Goal: Task Accomplishment & Management: Manage account settings

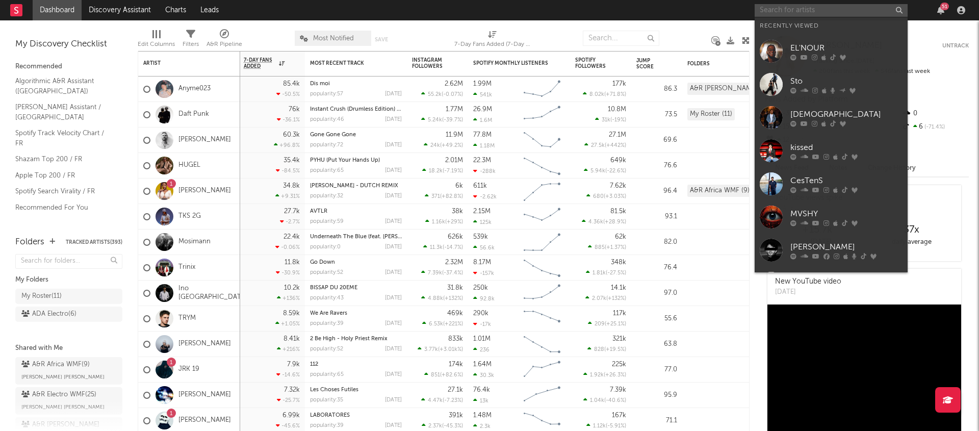
click at [779, 9] on input "text" at bounding box center [831, 10] width 153 height 13
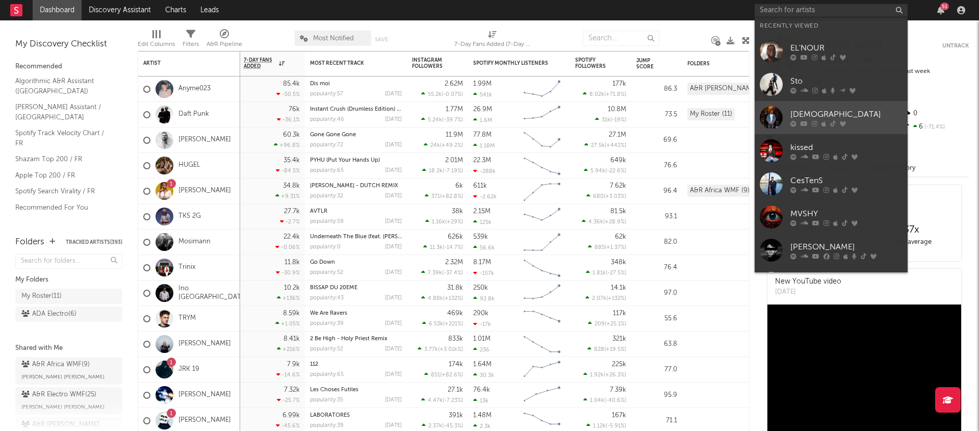
click at [795, 120] on icon at bounding box center [793, 123] width 6 height 6
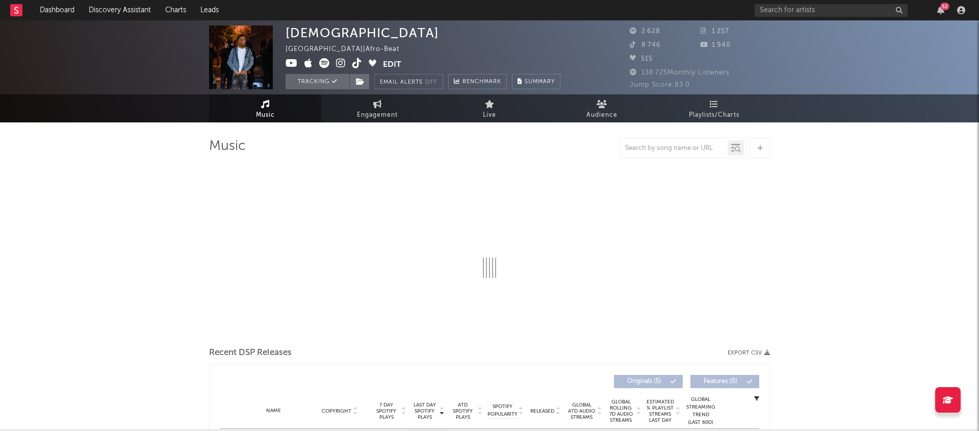
select select "6m"
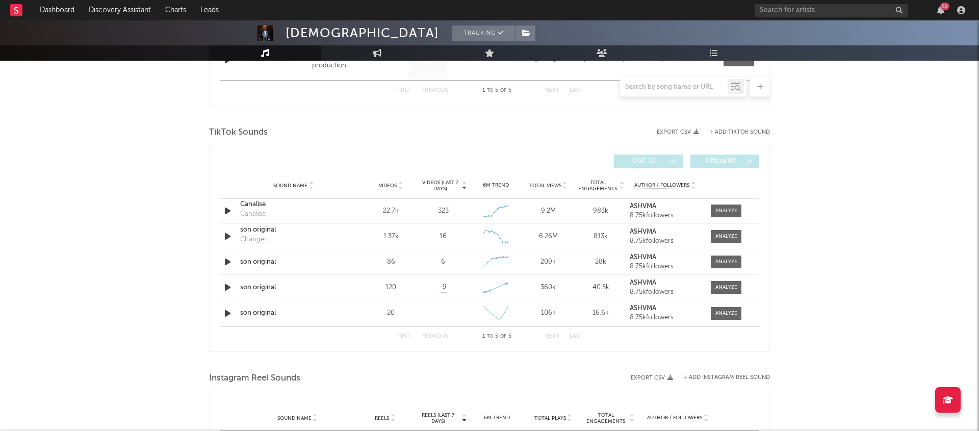
scroll to position [637, 0]
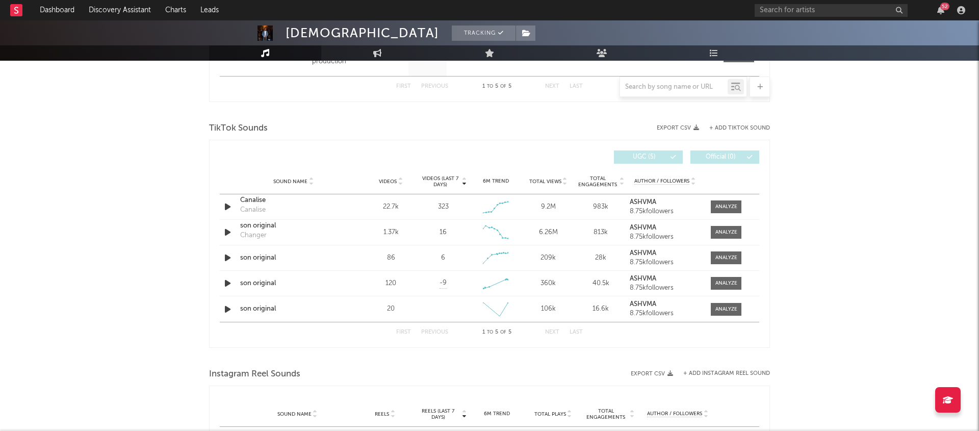
click at [407, 188] on div "Sound Name Videos Videos (last 7 days) Weekly Growth % 6M Trend Total Views Tot…" at bounding box center [490, 181] width 540 height 25
click at [400, 186] on div "Sound Name Videos Videos (last 7 days) Weekly Growth % 6M Trend Total Views Tot…" at bounding box center [490, 181] width 540 height 25
click at [400, 176] on div "Sound Name Videos Videos (last 7 days) Weekly Growth % 6M Trend Total Views Tot…" at bounding box center [490, 181] width 540 height 25
click at [400, 182] on icon at bounding box center [400, 184] width 5 height 4
click at [548, 205] on div "9.2M" at bounding box center [548, 207] width 47 height 10
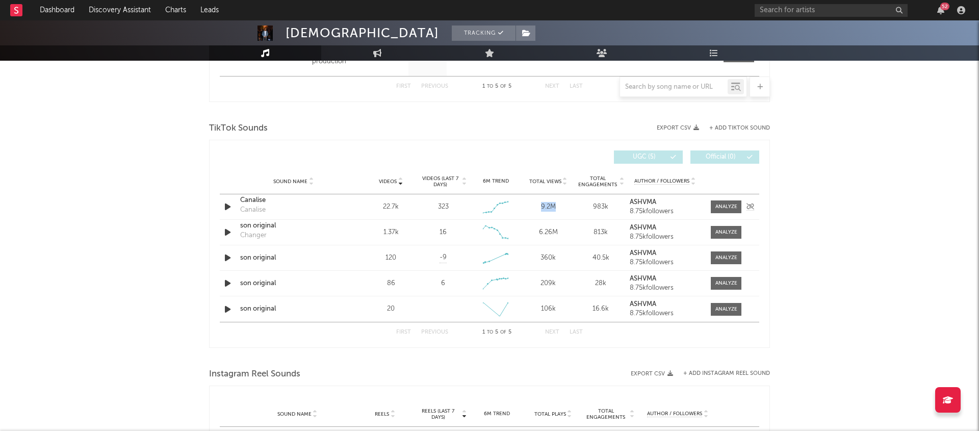
click at [548, 206] on div "9.2M" at bounding box center [548, 207] width 47 height 10
click at [394, 210] on div "22.7k" at bounding box center [390, 207] width 47 height 10
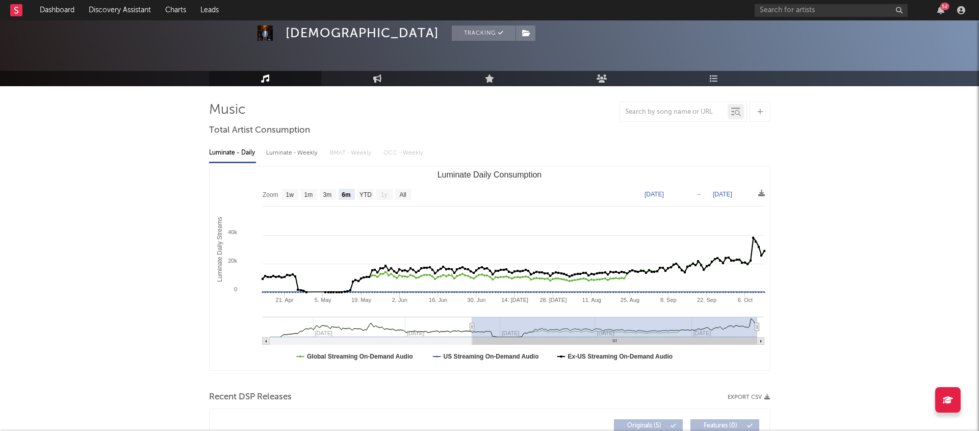
scroll to position [0, 0]
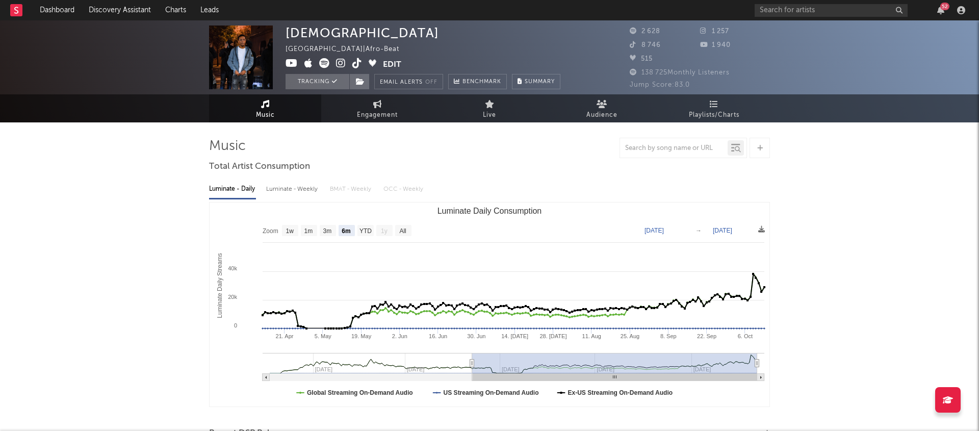
click at [647, 32] on span "2 628" at bounding box center [645, 31] width 31 height 7
click at [359, 95] on link "Engagement" at bounding box center [377, 108] width 112 height 28
select select "1w"
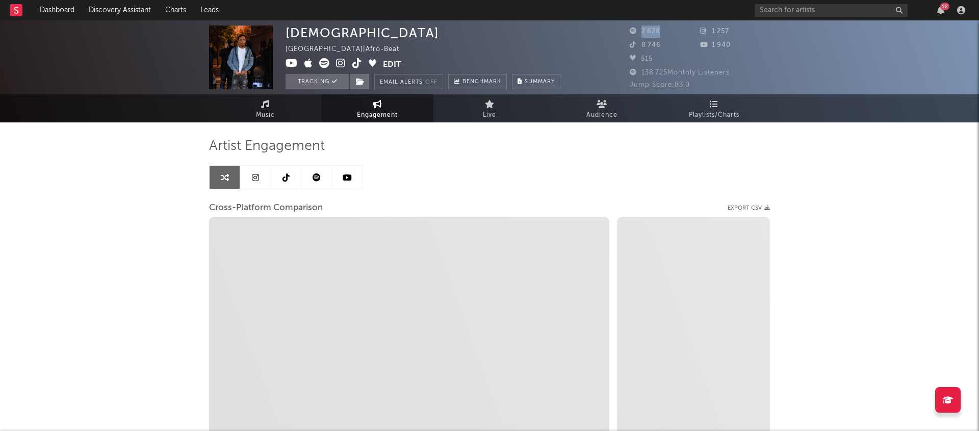
click at [359, 104] on link "Engagement" at bounding box center [377, 108] width 112 height 28
click at [333, 178] on link at bounding box center [347, 177] width 31 height 23
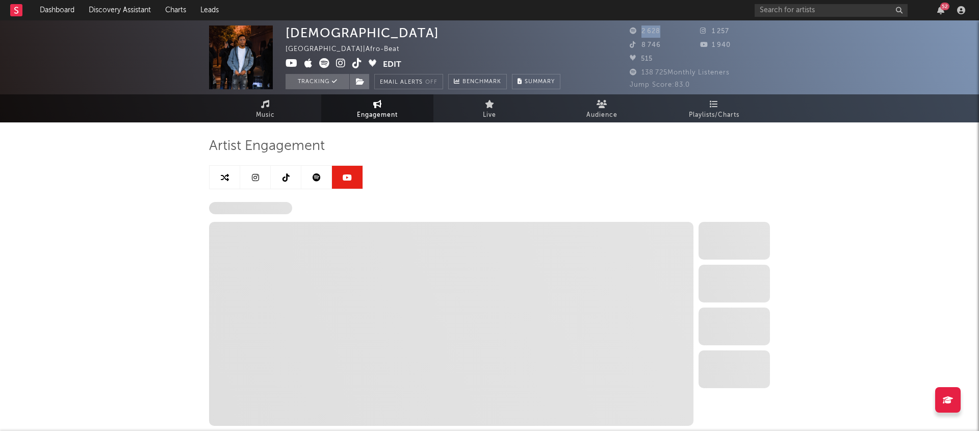
click at [320, 178] on link at bounding box center [316, 177] width 31 height 23
select select "6m"
select select "1w"
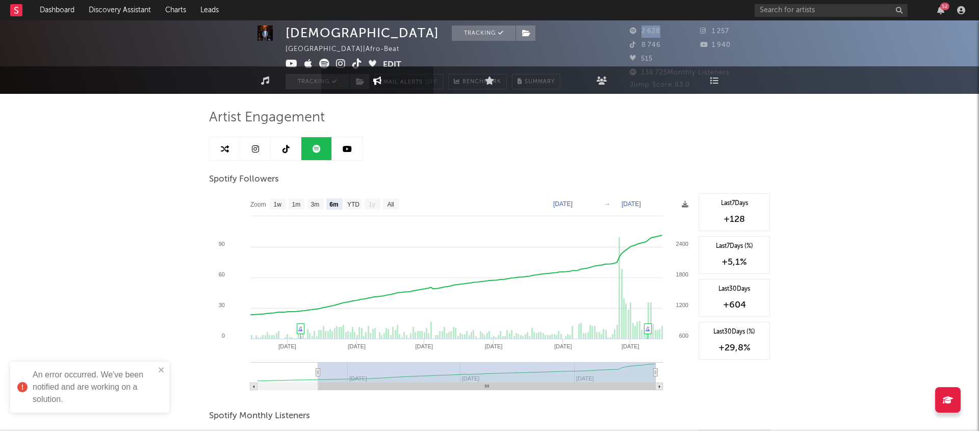
scroll to position [30, 0]
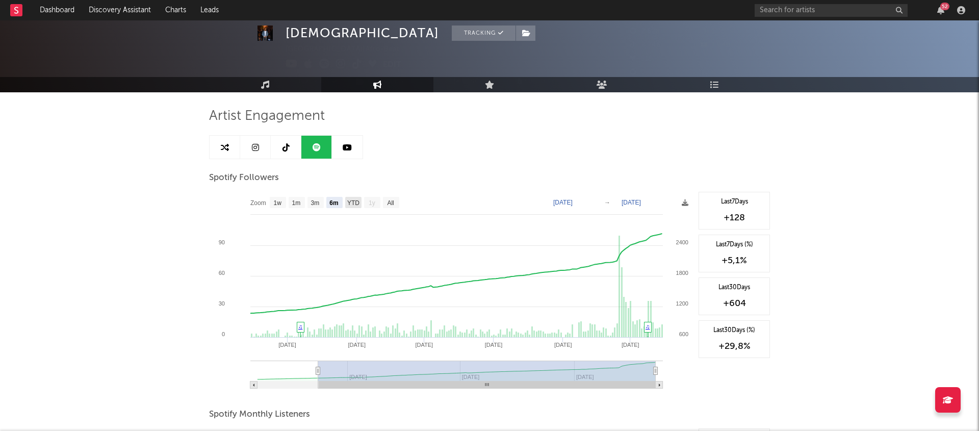
click at [352, 205] on text "YTD" at bounding box center [353, 202] width 12 height 7
select select "YTD"
type input "[DATE]"
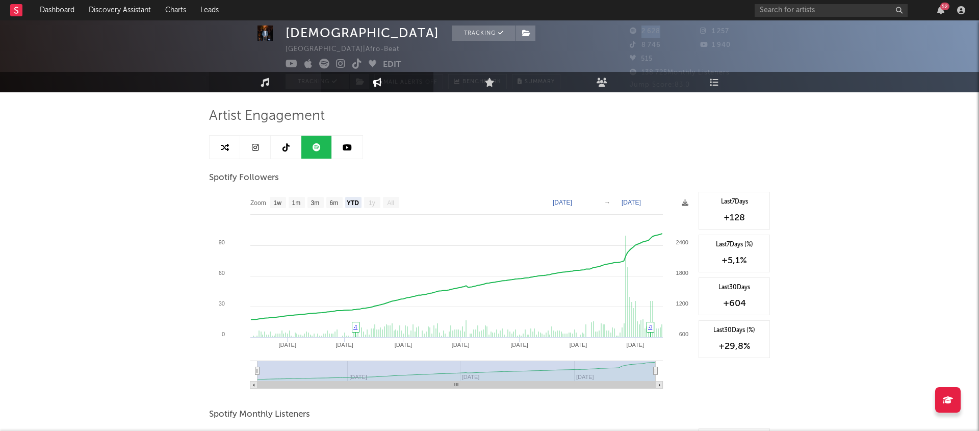
scroll to position [0, 0]
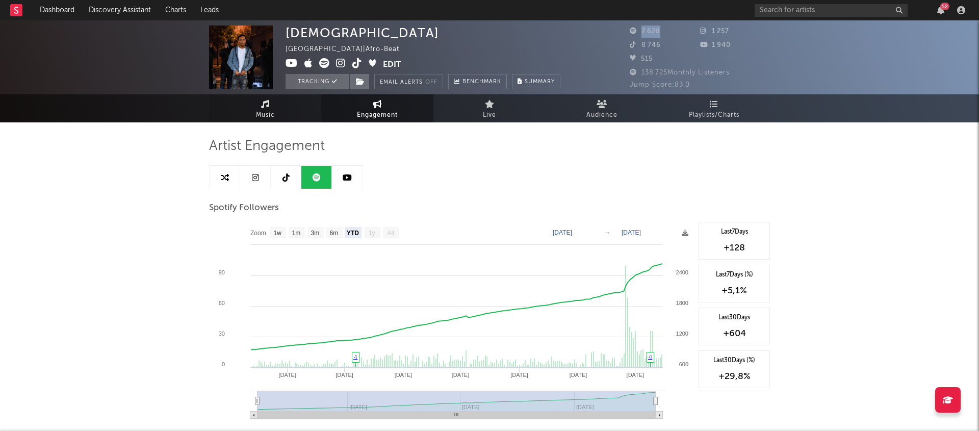
click at [264, 103] on icon at bounding box center [265, 104] width 9 height 8
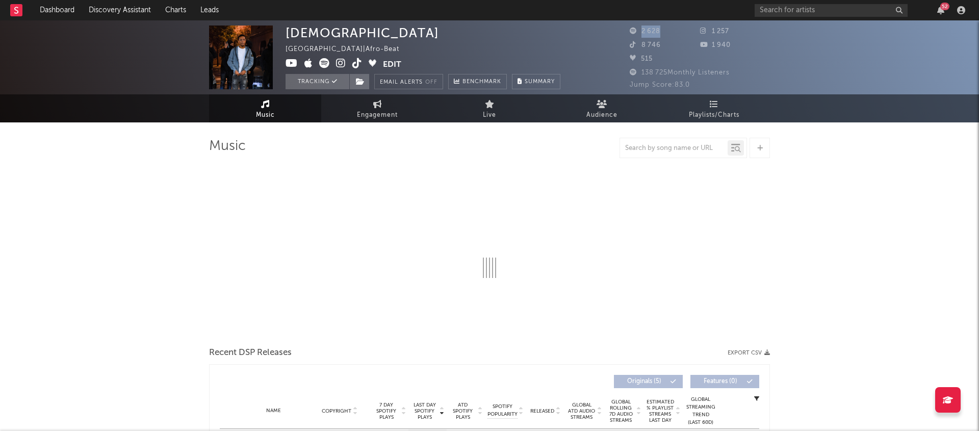
select select "6m"
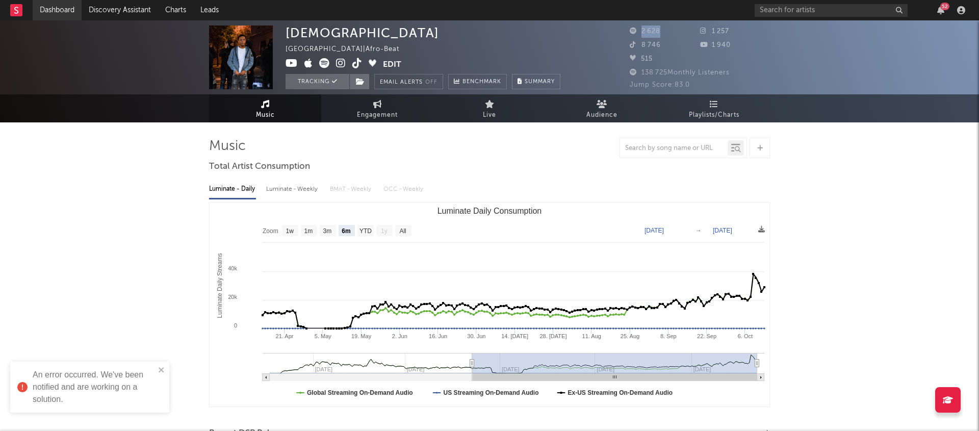
click at [67, 8] on link "Dashboard" at bounding box center [57, 10] width 49 height 20
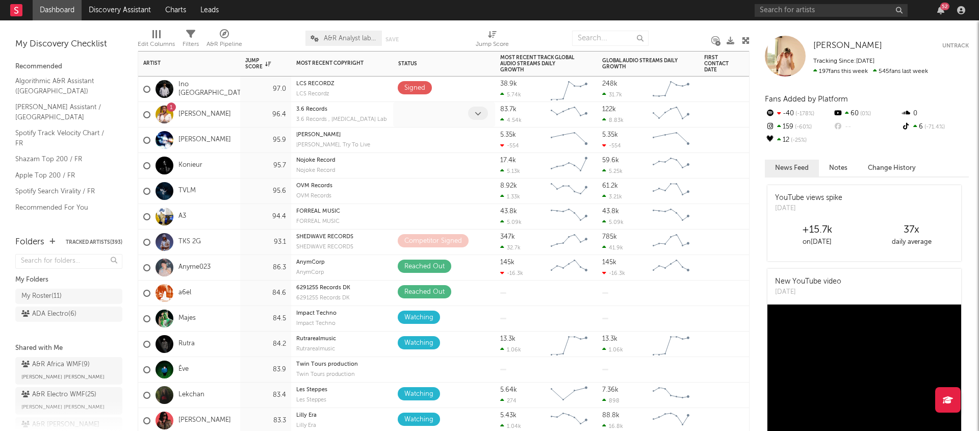
click at [477, 116] on icon at bounding box center [478, 113] width 7 height 7
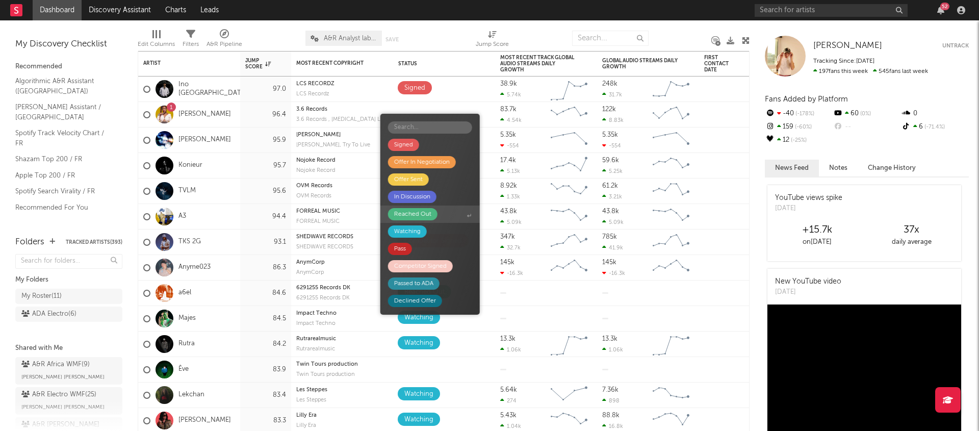
click at [441, 214] on span "Reached Out" at bounding box center [429, 214] width 99 height 17
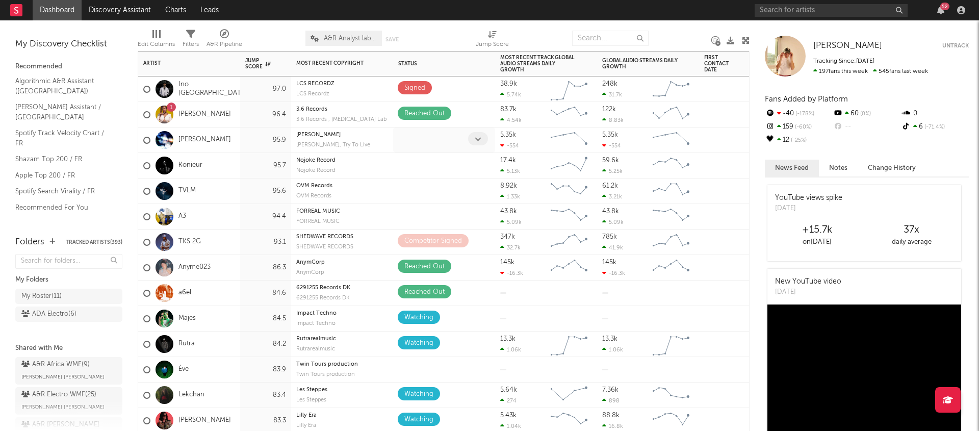
click at [472, 133] on span at bounding box center [478, 138] width 20 height 13
click at [472, 172] on span "Offer In Negotiation" at bounding box center [424, 178] width 99 height 17
click at [473, 168] on span at bounding box center [478, 164] width 20 height 13
click at [468, 132] on div "Offer In Negotiation" at bounding box center [444, 148] width 93 height 32
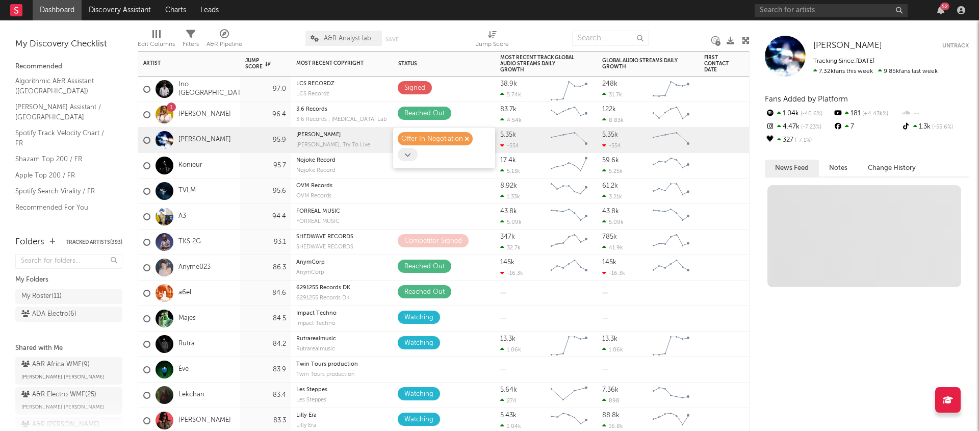
click at [461, 139] on div "Offer In Negotiation" at bounding box center [432, 139] width 62 height 12
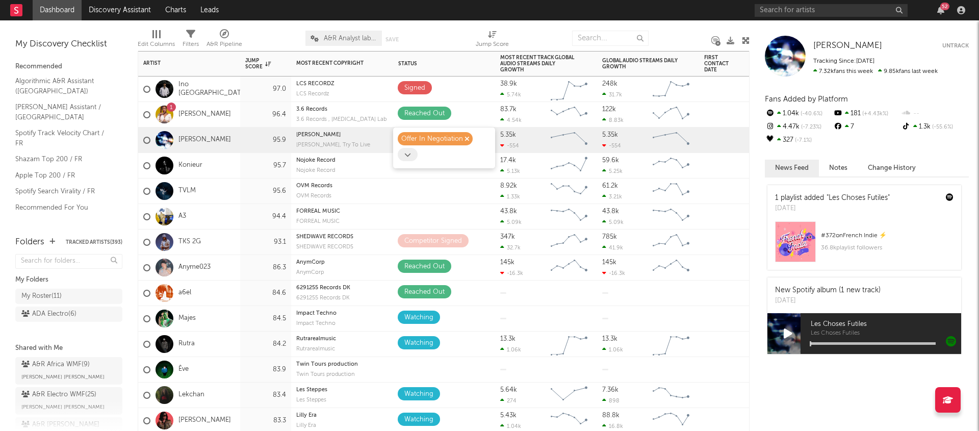
click at [470, 139] on div "Offer In Negotiation" at bounding box center [435, 138] width 75 height 13
click at [469, 139] on div "Offer In Negotiation" at bounding box center [435, 138] width 75 height 13
click at [462, 138] on div "Offer In Negotiation" at bounding box center [435, 138] width 75 height 13
click at [467, 138] on icon "button" at bounding box center [467, 139] width 5 height 7
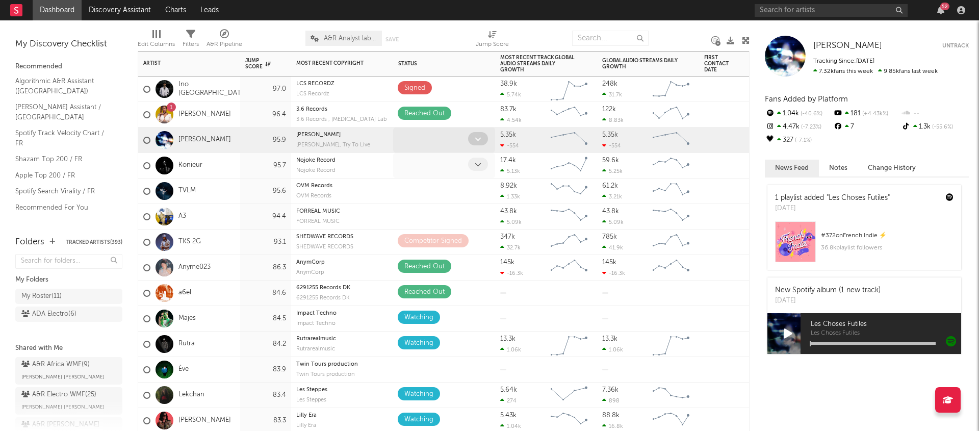
click at [473, 167] on span at bounding box center [478, 164] width 20 height 13
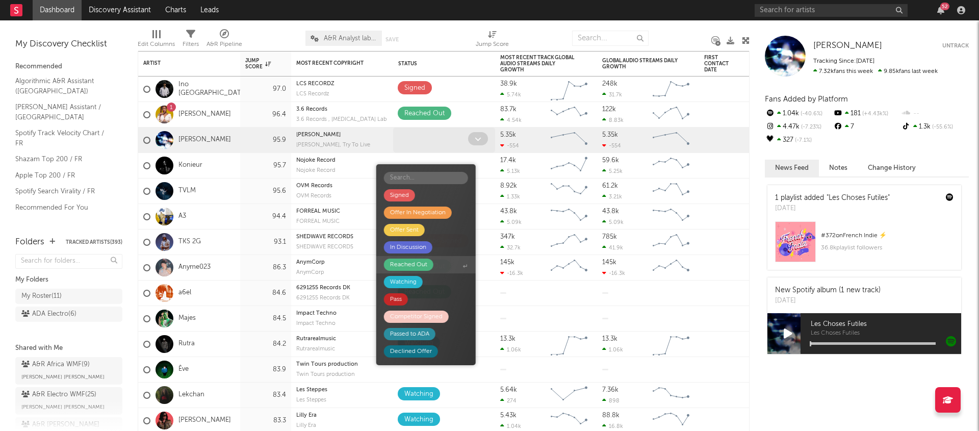
click at [413, 263] on div "Reached Out" at bounding box center [408, 265] width 37 height 12
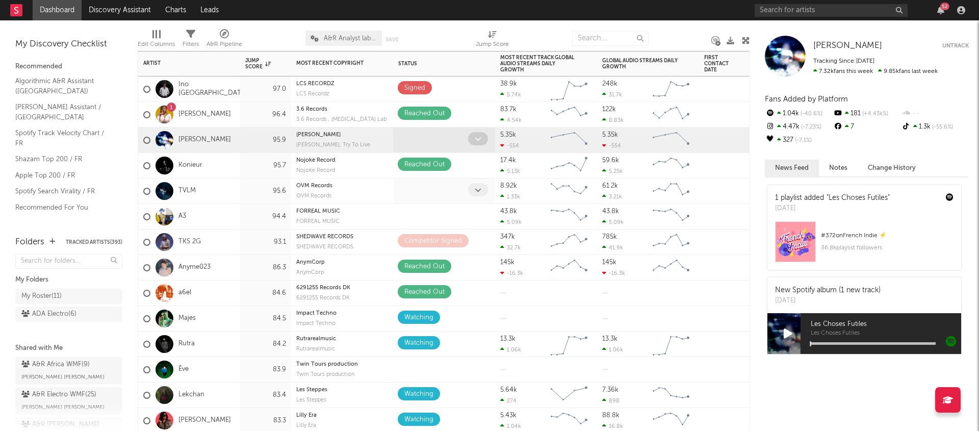
click at [471, 194] on span at bounding box center [478, 189] width 20 height 13
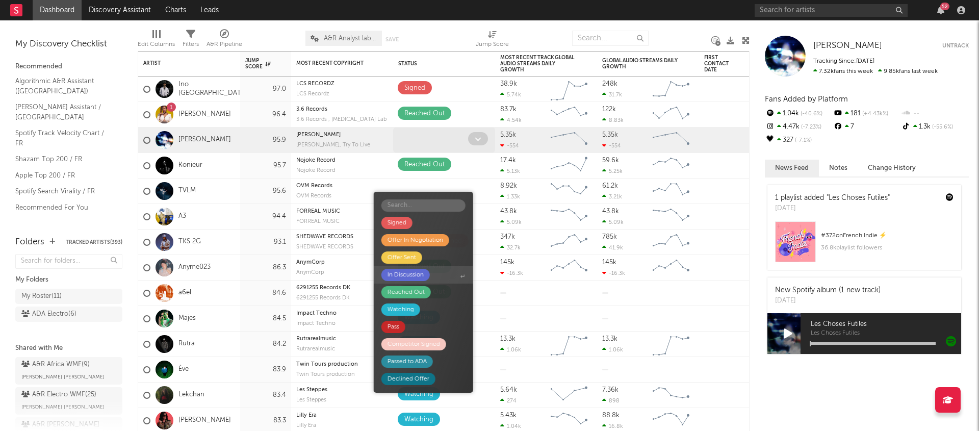
click at [413, 277] on div "In Discussion" at bounding box center [406, 275] width 36 height 12
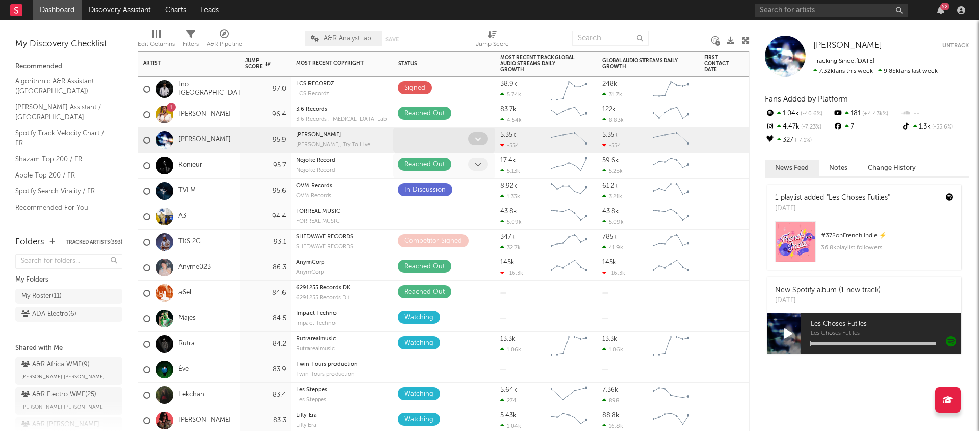
click at [476, 158] on span at bounding box center [478, 164] width 20 height 13
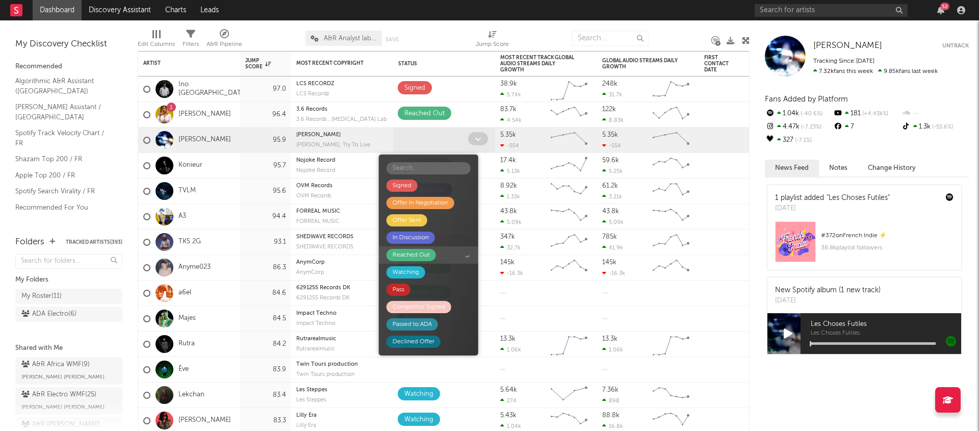
click at [422, 241] on div "In Discussion" at bounding box center [411, 238] width 36 height 12
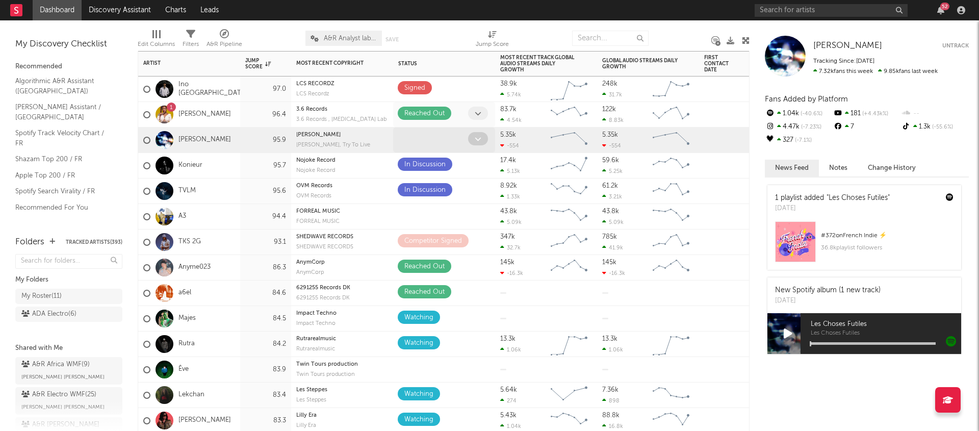
click at [472, 126] on div "Reached Out" at bounding box center [444, 114] width 102 height 25
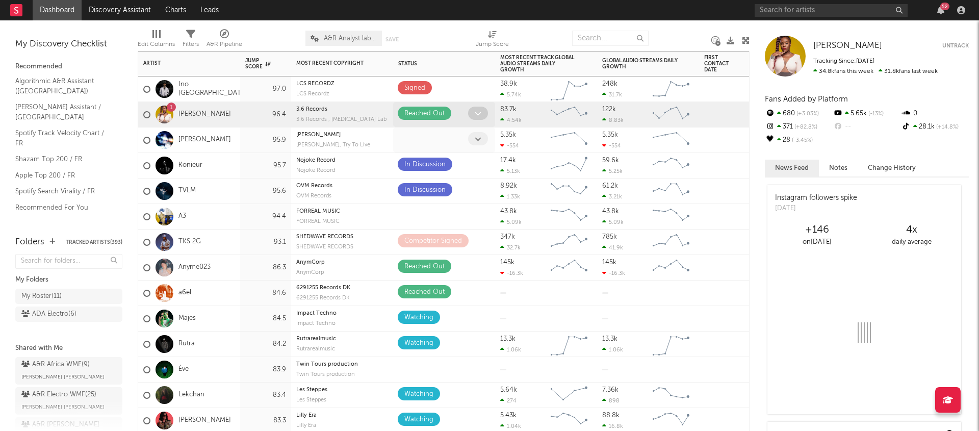
click at [473, 117] on span at bounding box center [478, 113] width 20 height 13
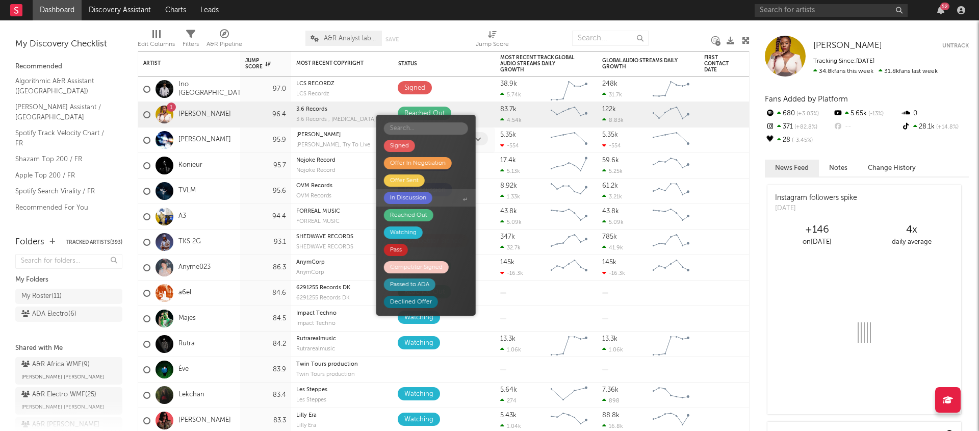
click at [429, 190] on span "In Discussion" at bounding box center [425, 197] width 99 height 17
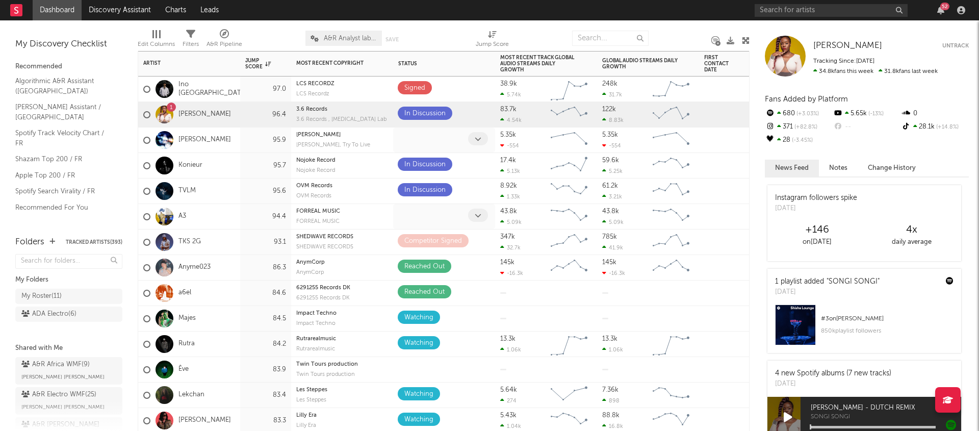
click at [478, 219] on span at bounding box center [478, 215] width 20 height 13
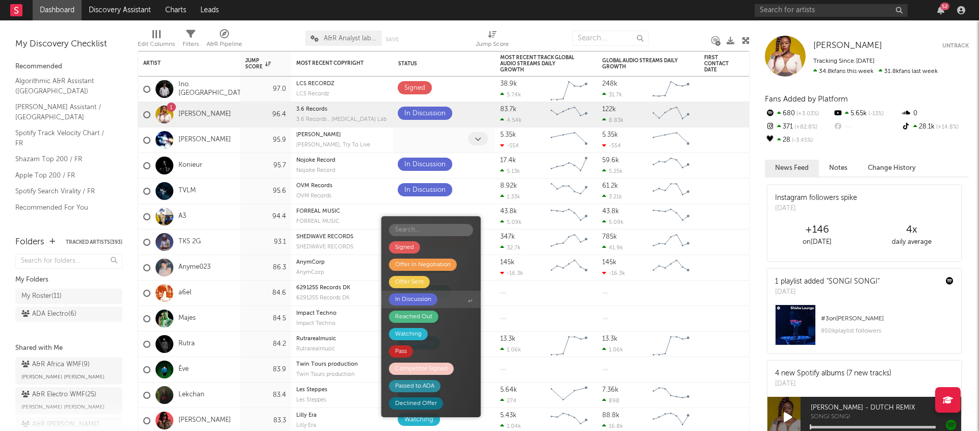
click at [405, 303] on div "In Discussion" at bounding box center [413, 299] width 36 height 12
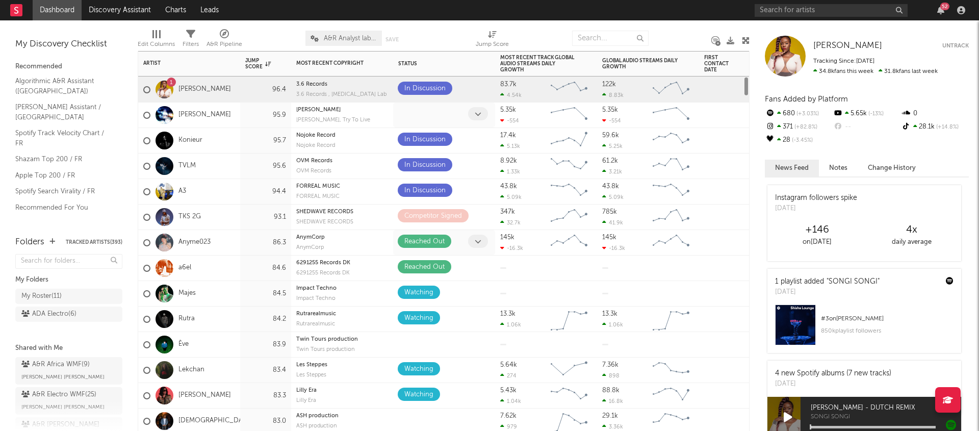
click at [474, 240] on span at bounding box center [478, 241] width 20 height 13
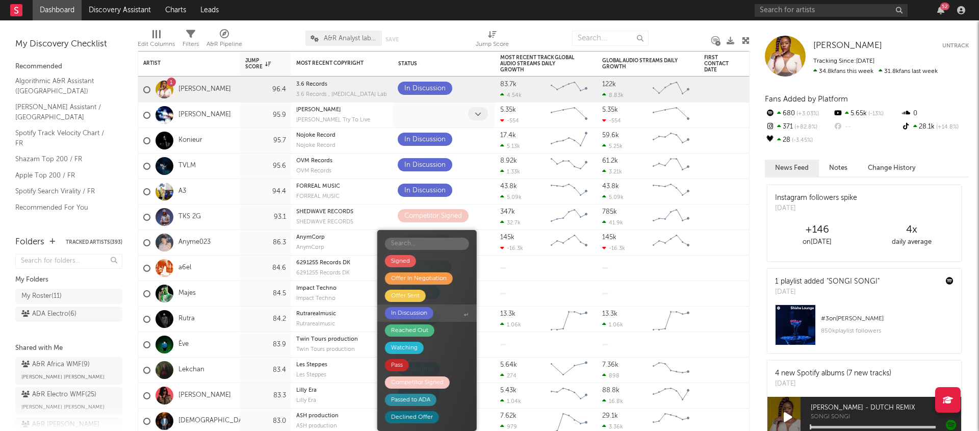
click at [403, 315] on div "In Discussion" at bounding box center [409, 313] width 36 height 12
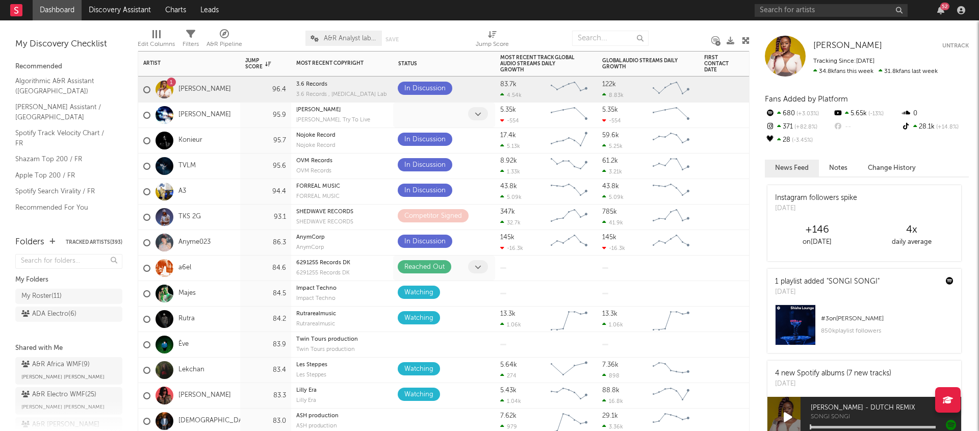
click at [472, 267] on span at bounding box center [478, 266] width 20 height 13
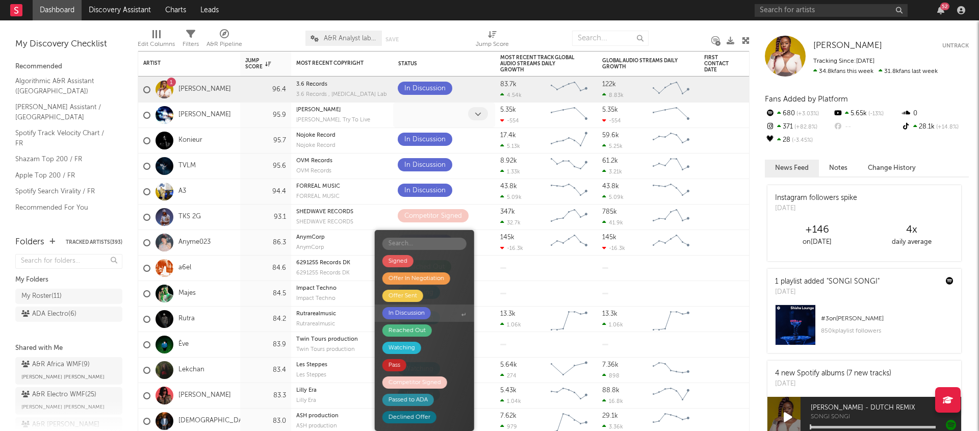
click at [411, 314] on div "In Discussion" at bounding box center [407, 313] width 36 height 12
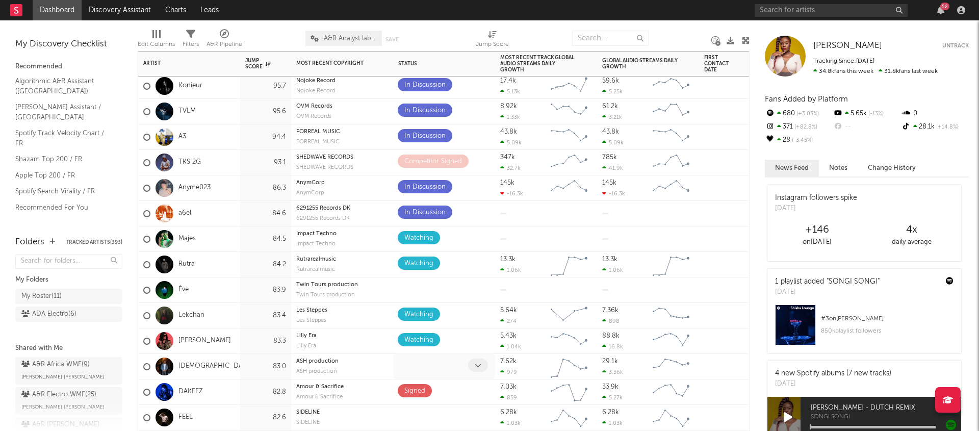
click at [486, 362] on span at bounding box center [478, 365] width 20 height 13
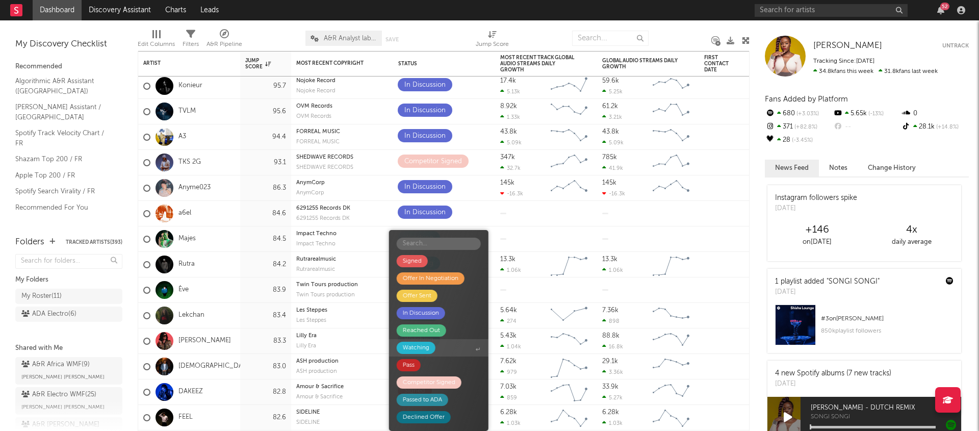
click at [429, 346] on div "Watching" at bounding box center [416, 348] width 39 height 12
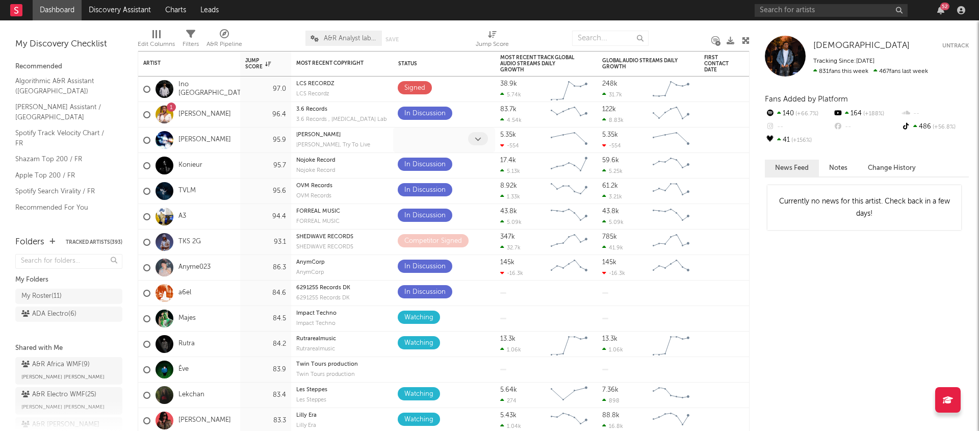
drag, startPoint x: 381, startPoint y: 366, endPoint x: 615, endPoint y: 4, distance: 431.3
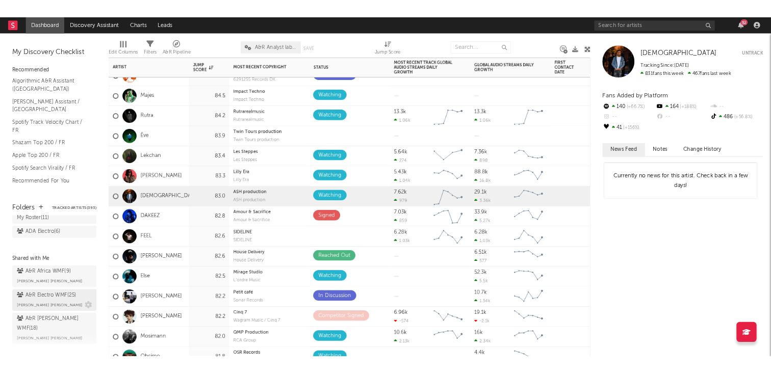
scroll to position [44, 0]
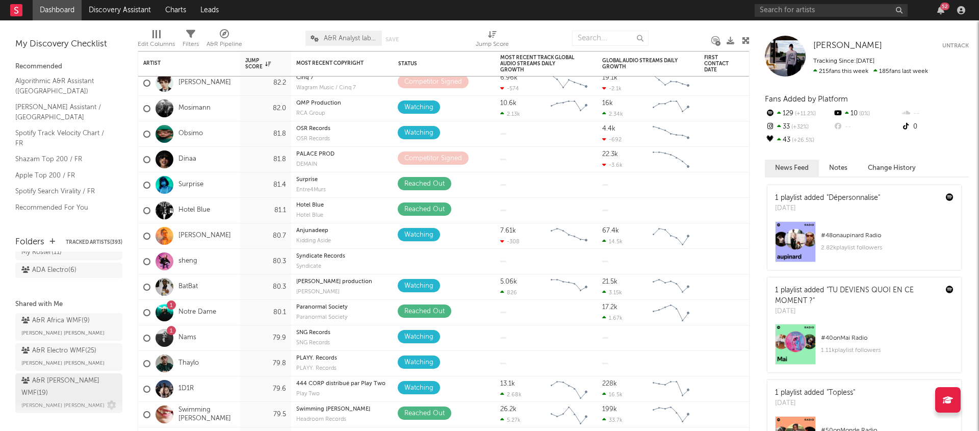
click at [83, 380] on div "A&R [PERSON_NAME] WMF ( 19 )" at bounding box center [67, 387] width 92 height 24
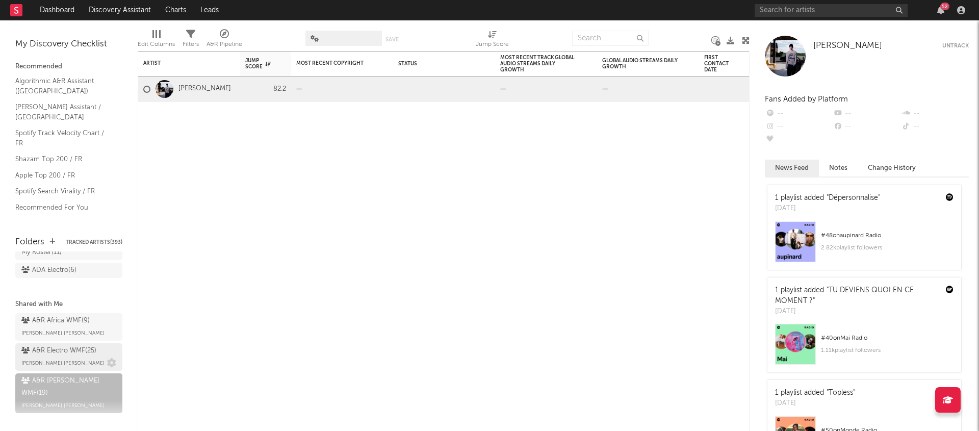
click at [73, 360] on span "[PERSON_NAME] [PERSON_NAME]" at bounding box center [62, 363] width 83 height 12
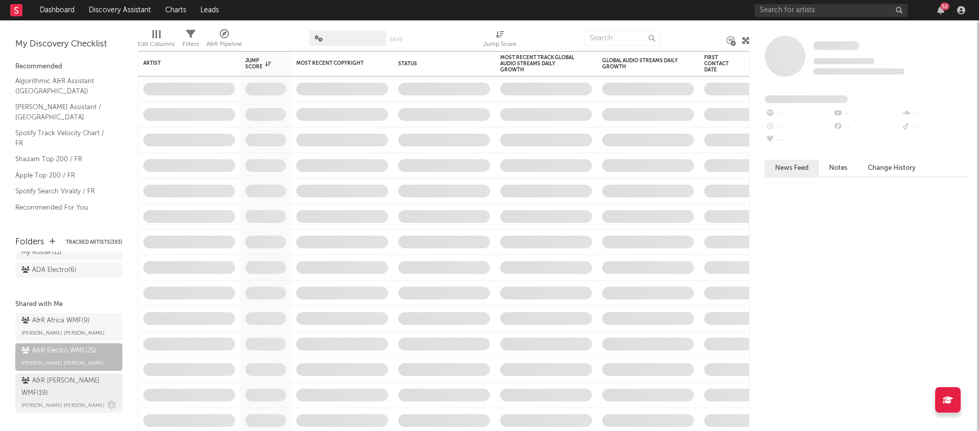
click at [66, 384] on div "A&R [PERSON_NAME] WMF ( 19 )" at bounding box center [67, 387] width 92 height 24
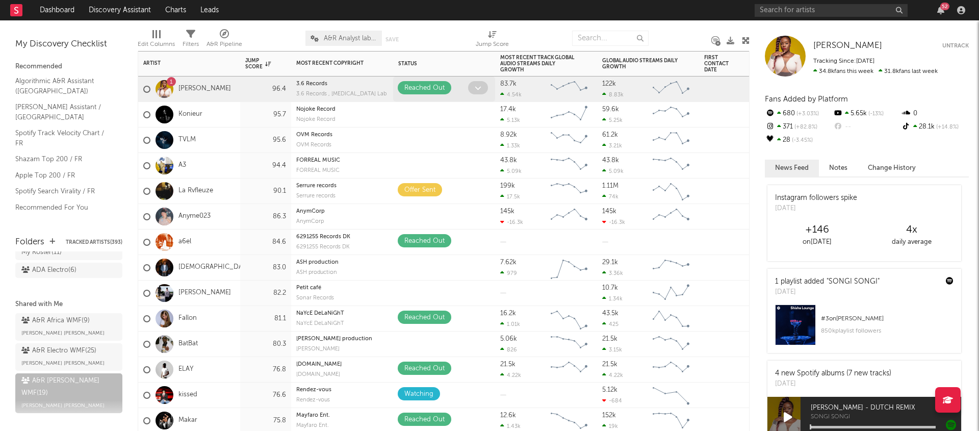
click at [468, 91] on div at bounding box center [479, 89] width 22 height 16
click at [476, 88] on icon at bounding box center [478, 88] width 7 height 7
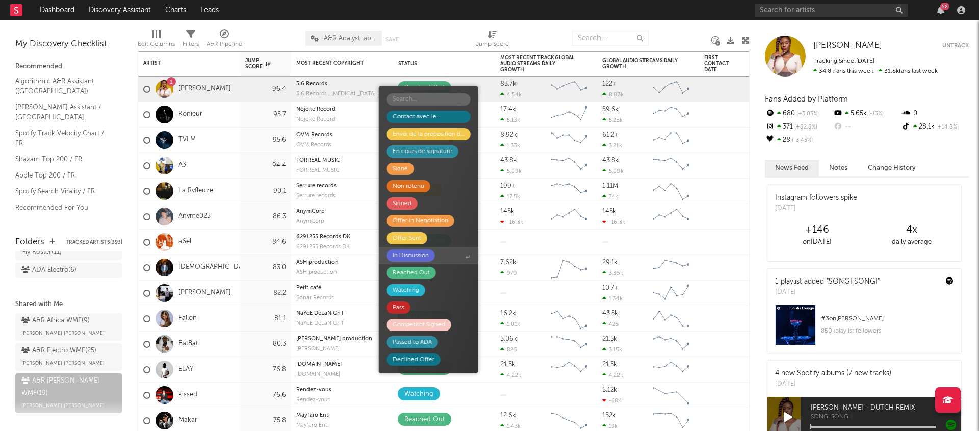
click at [419, 257] on div "In Discussion" at bounding box center [411, 255] width 36 height 12
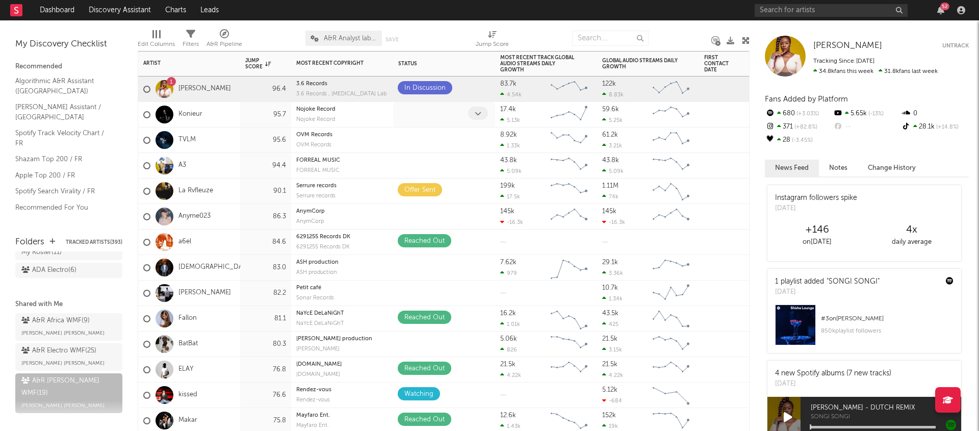
click at [471, 110] on span at bounding box center [478, 113] width 20 height 13
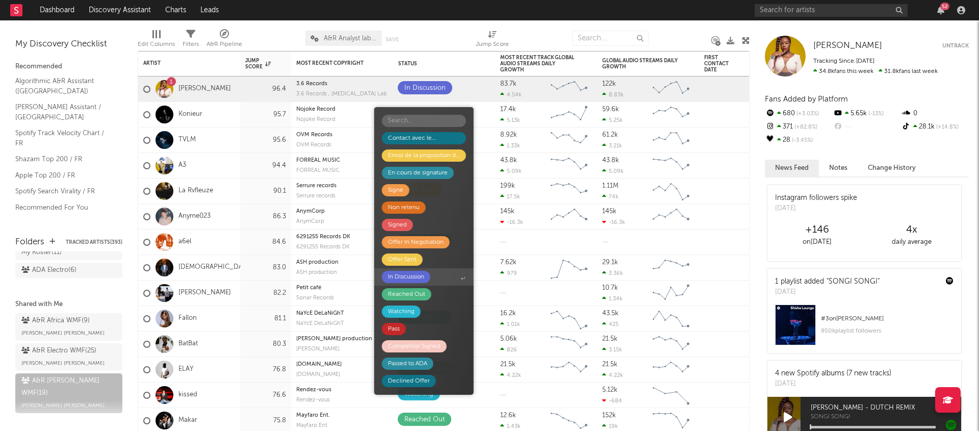
click at [404, 277] on div "In Discussion" at bounding box center [406, 277] width 36 height 12
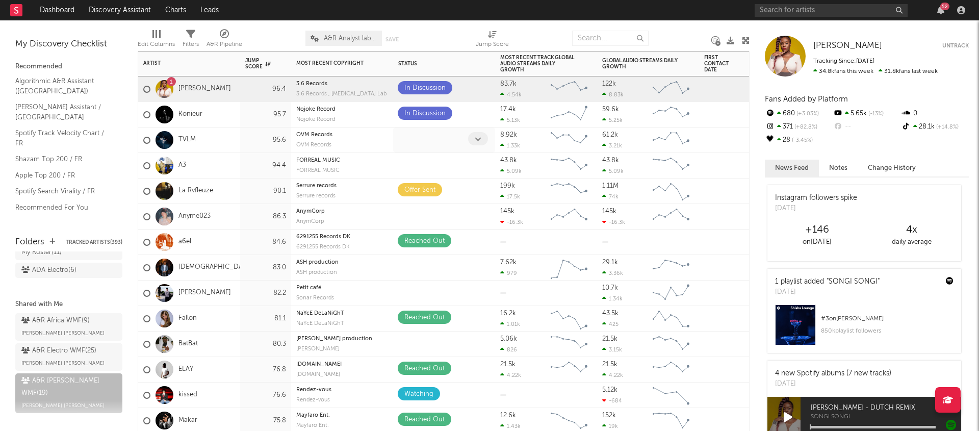
click at [462, 140] on div at bounding box center [433, 140] width 70 height 16
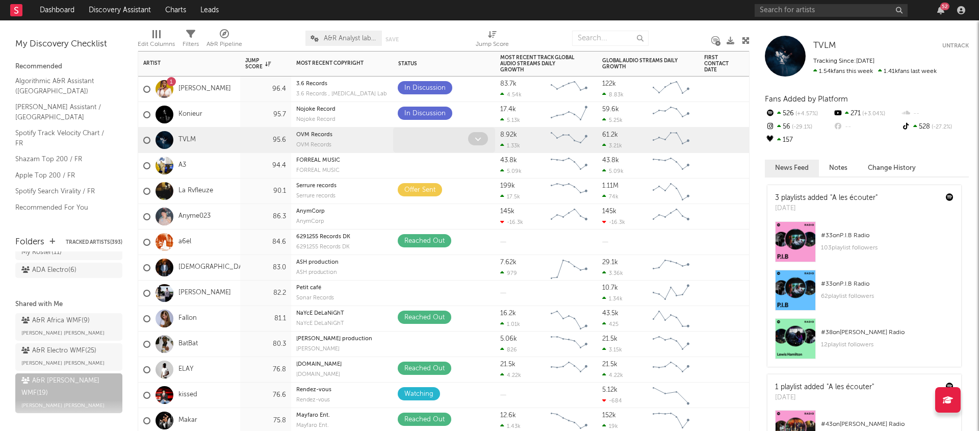
click at [475, 134] on span at bounding box center [478, 138] width 20 height 13
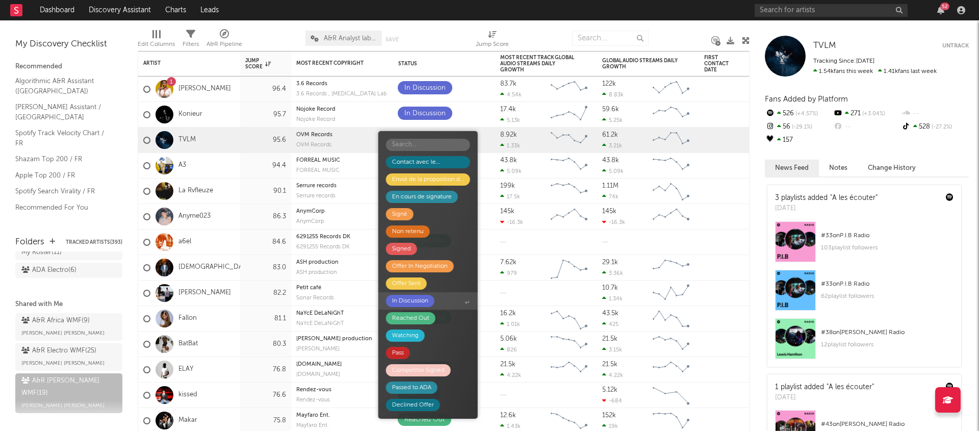
click at [413, 305] on div "In Discussion" at bounding box center [410, 301] width 36 height 12
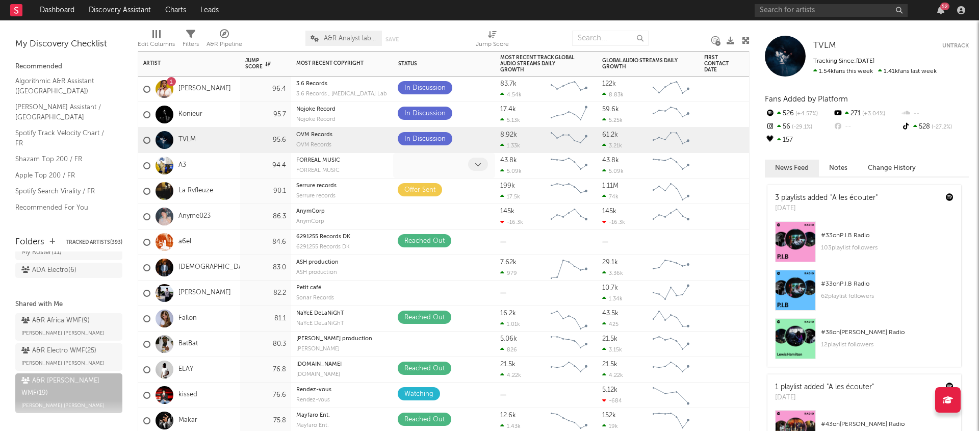
click at [475, 158] on span at bounding box center [478, 164] width 20 height 13
click at [473, 162] on span at bounding box center [478, 164] width 20 height 13
click at [483, 79] on div "In Discussion" at bounding box center [444, 88] width 102 height 25
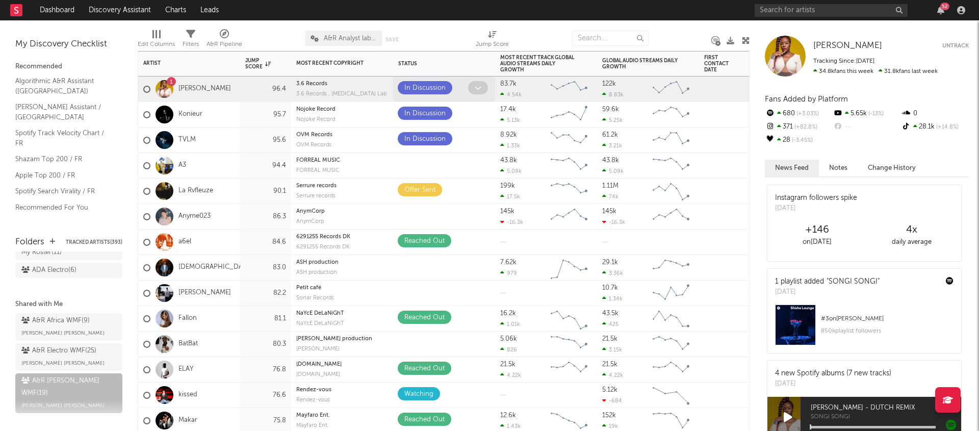
click at [476, 88] on icon at bounding box center [478, 88] width 7 height 7
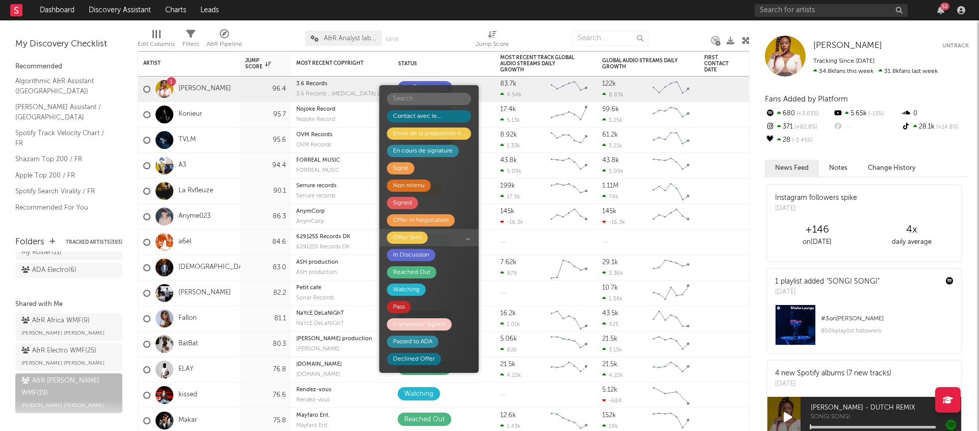
click at [430, 238] on span "Offer Sent" at bounding box center [428, 237] width 99 height 17
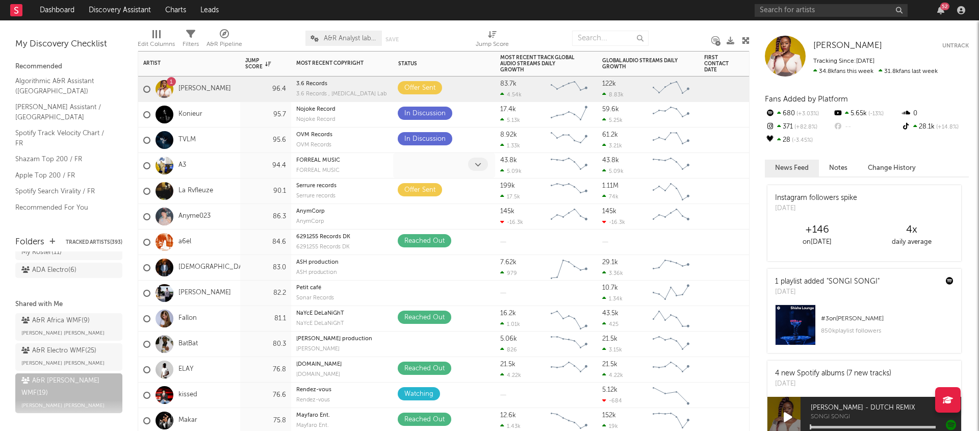
click at [475, 165] on icon at bounding box center [478, 164] width 7 height 7
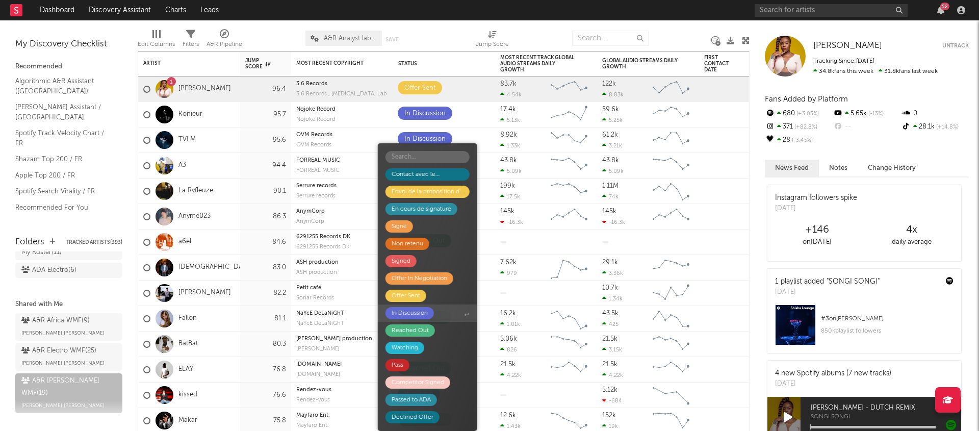
click at [424, 312] on div "In Discussion" at bounding box center [410, 313] width 36 height 12
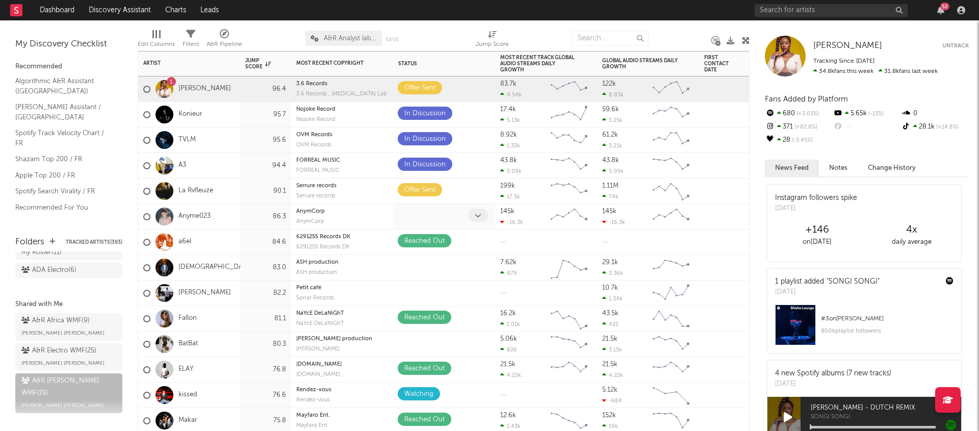
click at [486, 217] on span at bounding box center [478, 215] width 20 height 13
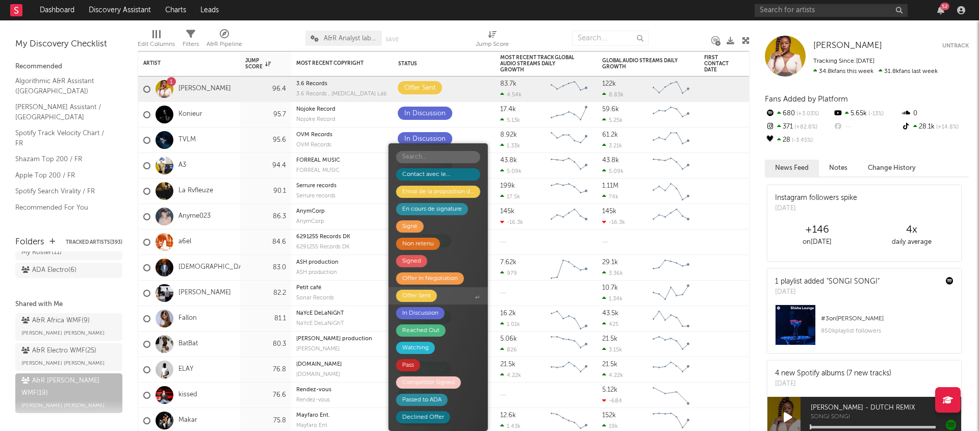
click at [440, 301] on span "Offer Sent" at bounding box center [438, 295] width 99 height 17
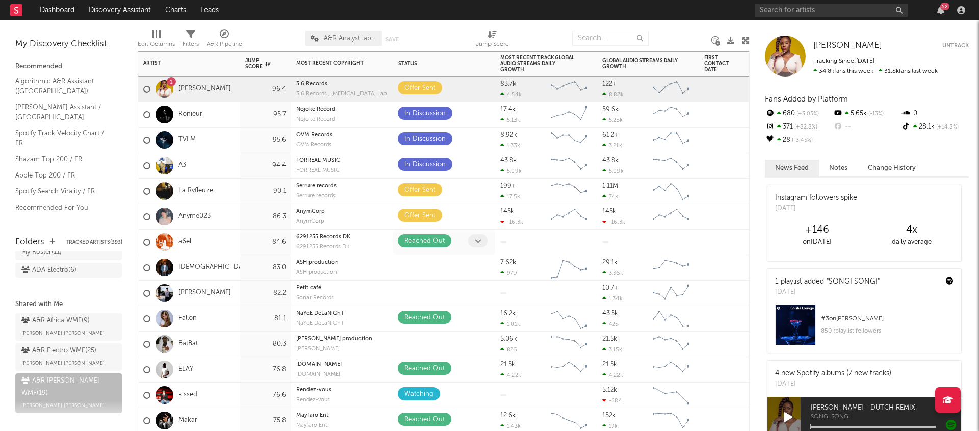
click at [478, 241] on icon at bounding box center [478, 241] width 7 height 7
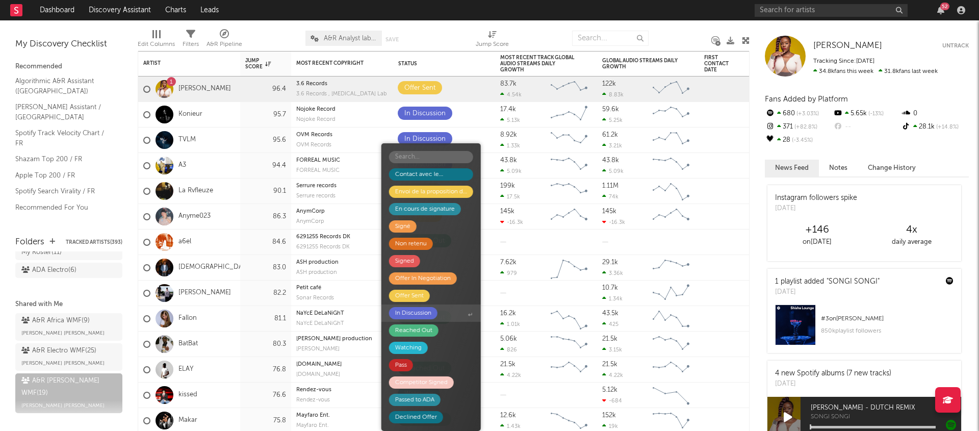
click at [419, 319] on span "In Discussion" at bounding box center [430, 312] width 99 height 17
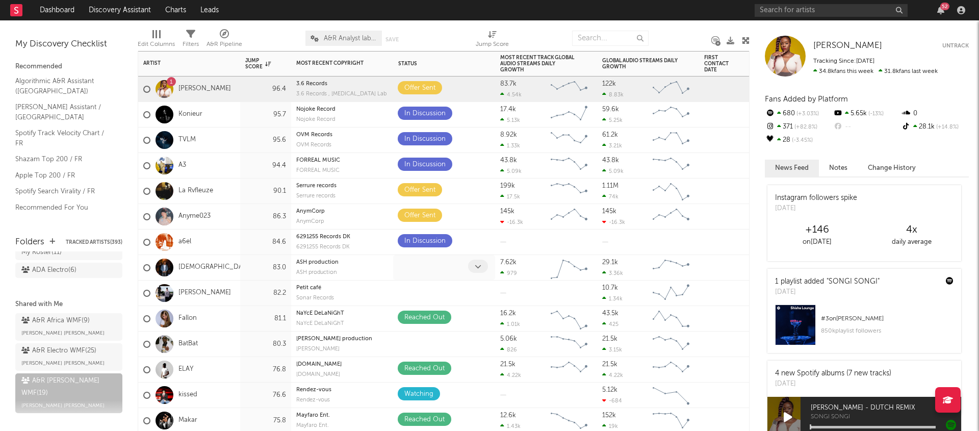
click at [481, 263] on span at bounding box center [478, 266] width 20 height 13
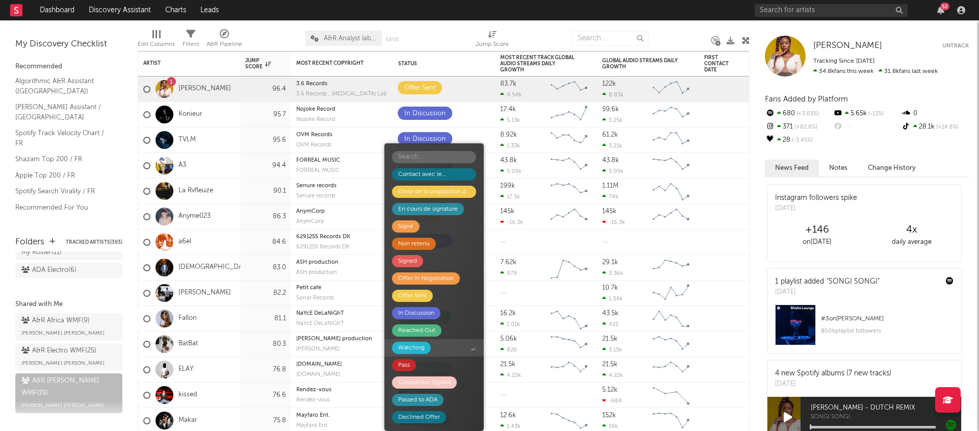
click at [419, 343] on div "Watching" at bounding box center [411, 348] width 27 height 12
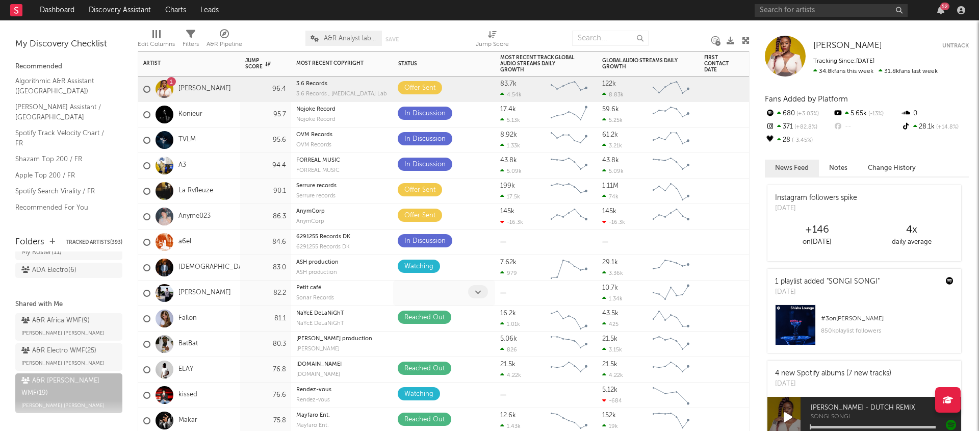
click at [474, 294] on span at bounding box center [478, 291] width 20 height 13
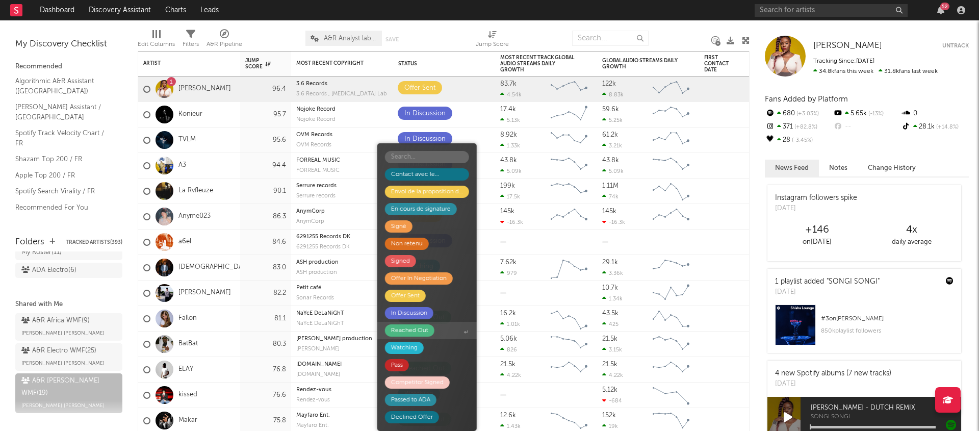
click at [428, 336] on div "Reached Out" at bounding box center [409, 330] width 49 height 12
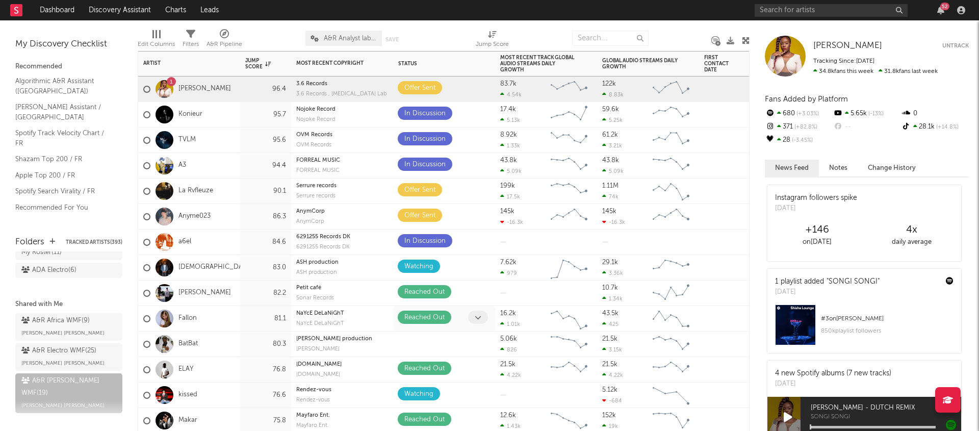
click at [475, 315] on icon at bounding box center [478, 317] width 7 height 7
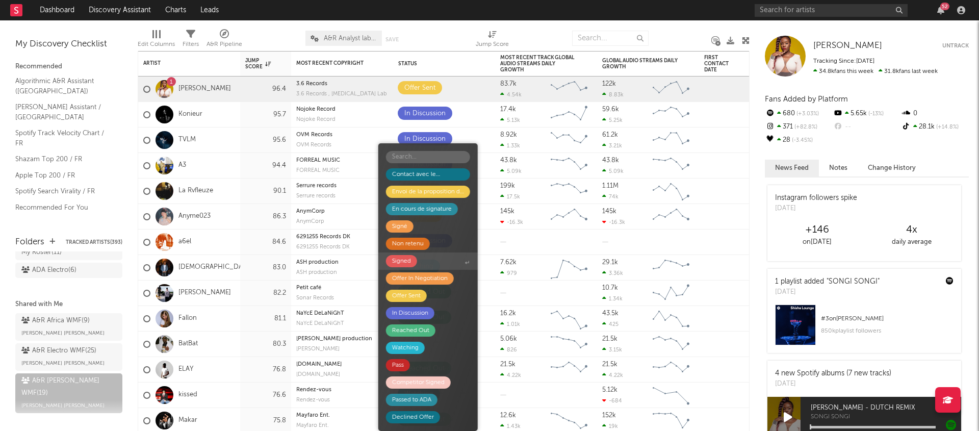
click at [416, 262] on div "Signed" at bounding box center [401, 261] width 31 height 12
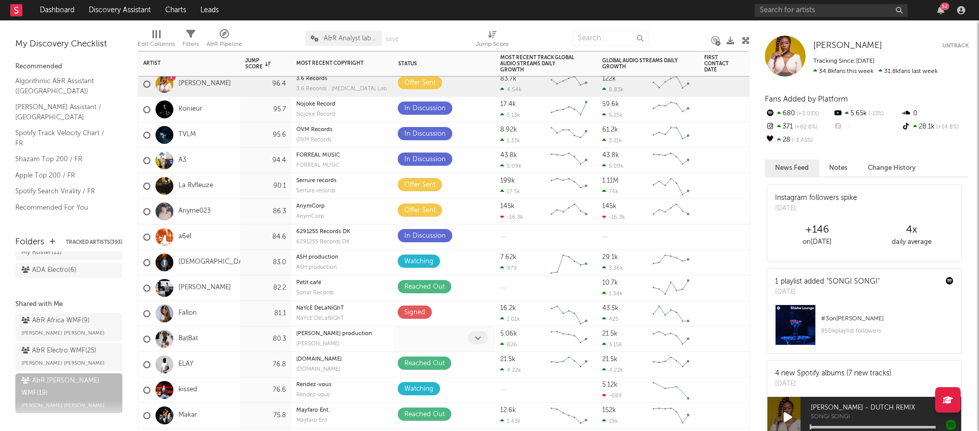
click at [472, 337] on span at bounding box center [478, 337] width 20 height 13
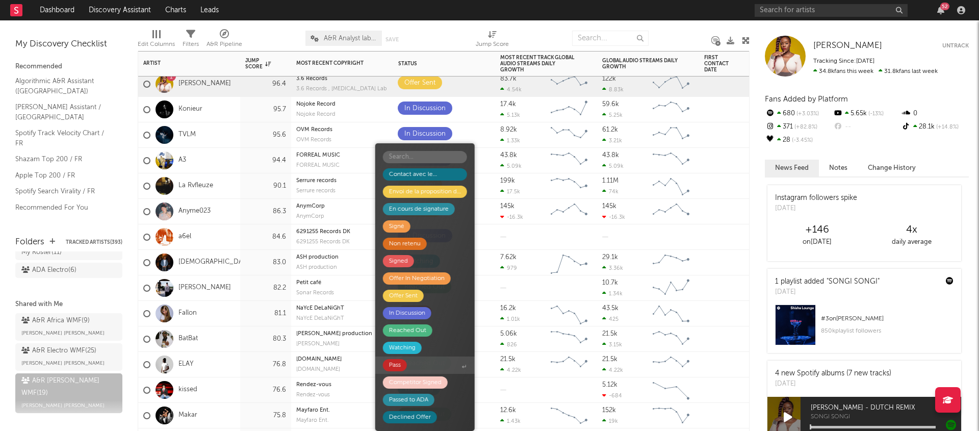
click at [517, 381] on div at bounding box center [546, 389] width 102 height 25
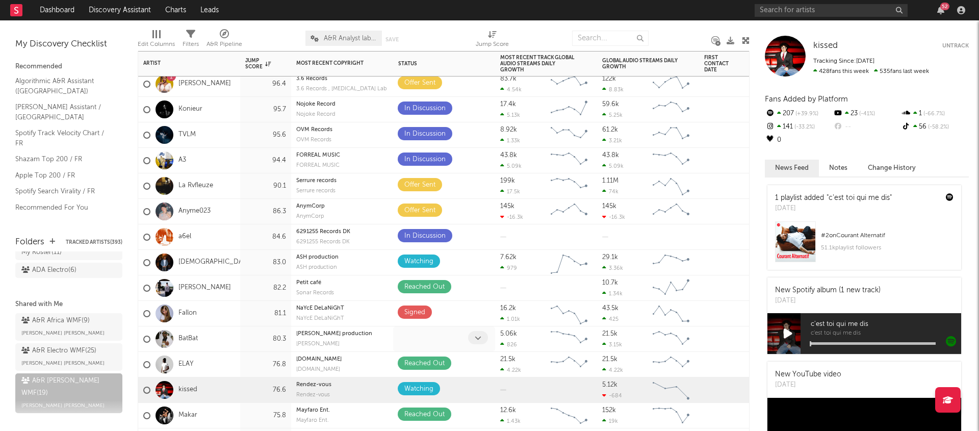
click at [475, 335] on icon at bounding box center [478, 338] width 7 height 7
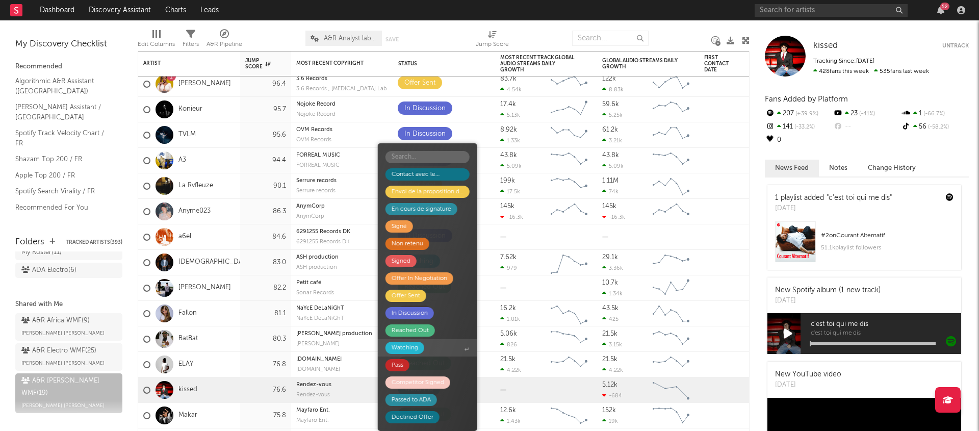
click at [418, 350] on div "Watching" at bounding box center [405, 348] width 39 height 12
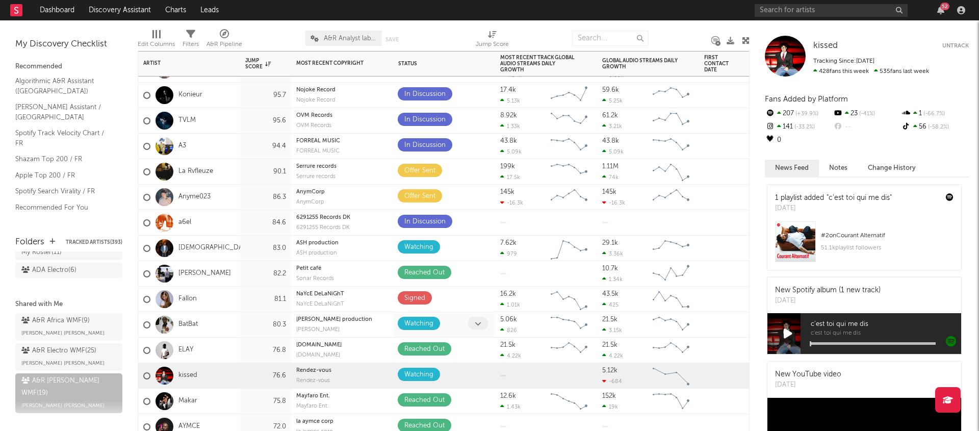
click at [473, 321] on span at bounding box center [478, 323] width 20 height 13
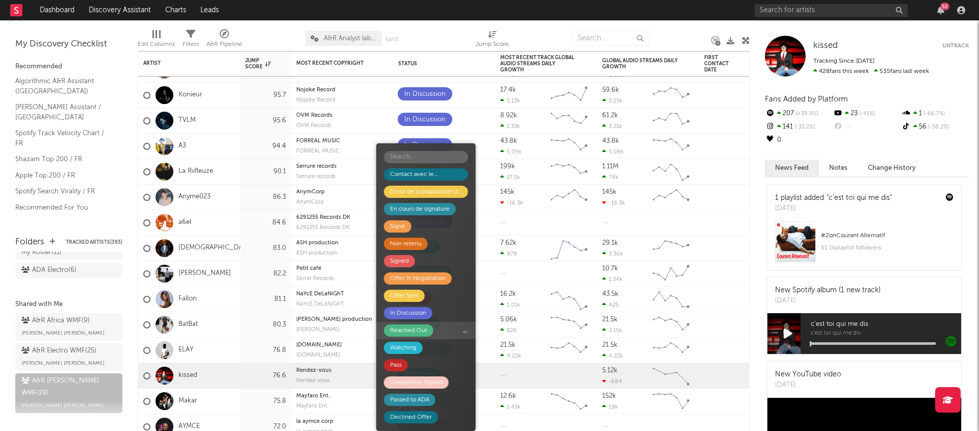
click at [423, 335] on div "Reached Out" at bounding box center [408, 330] width 37 height 12
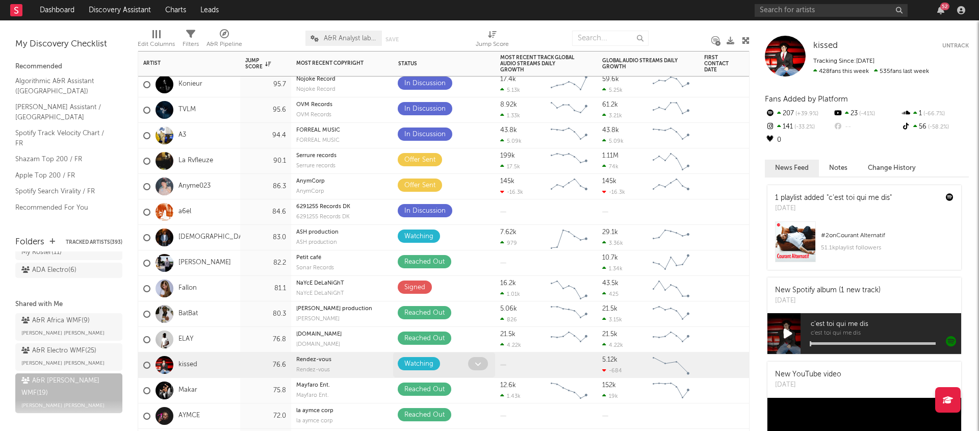
click at [482, 365] on span at bounding box center [478, 363] width 20 height 13
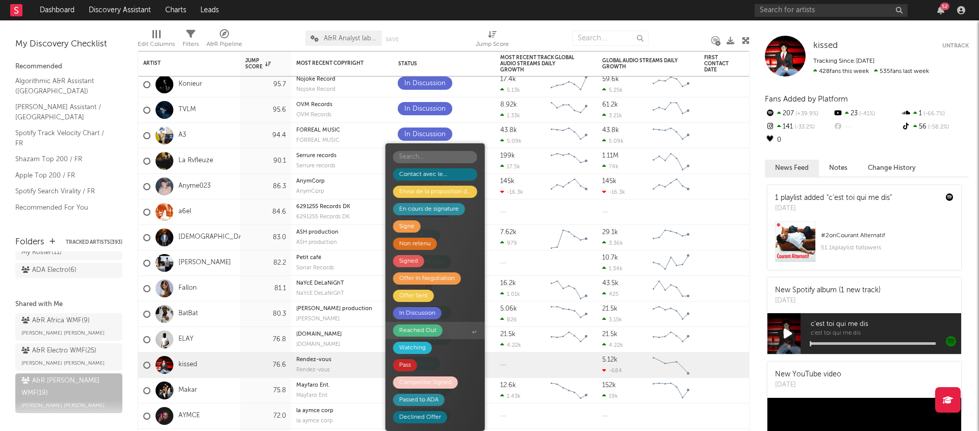
click at [443, 336] on span "Reached Out" at bounding box center [435, 330] width 99 height 17
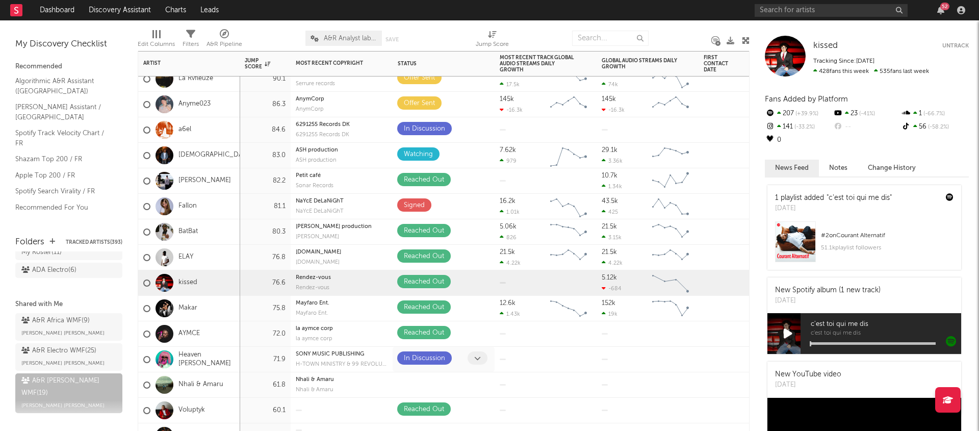
click at [480, 359] on icon at bounding box center [477, 358] width 7 height 7
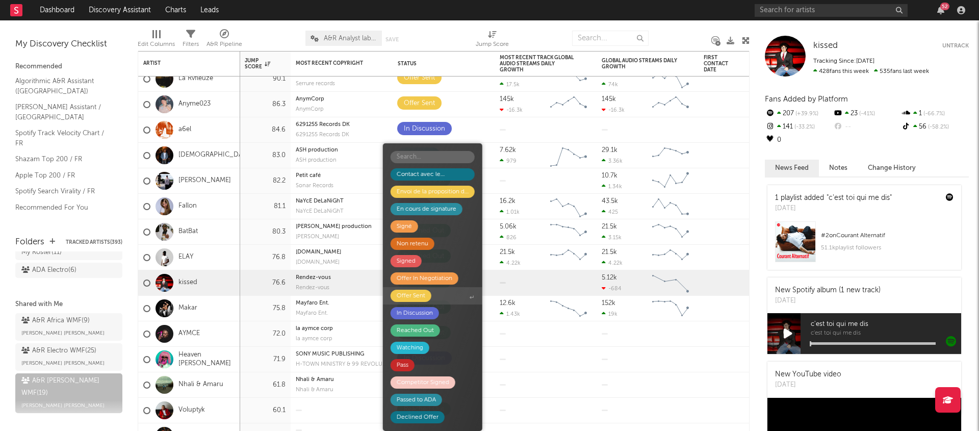
click at [423, 293] on div "Offer Sent" at bounding box center [411, 296] width 29 height 12
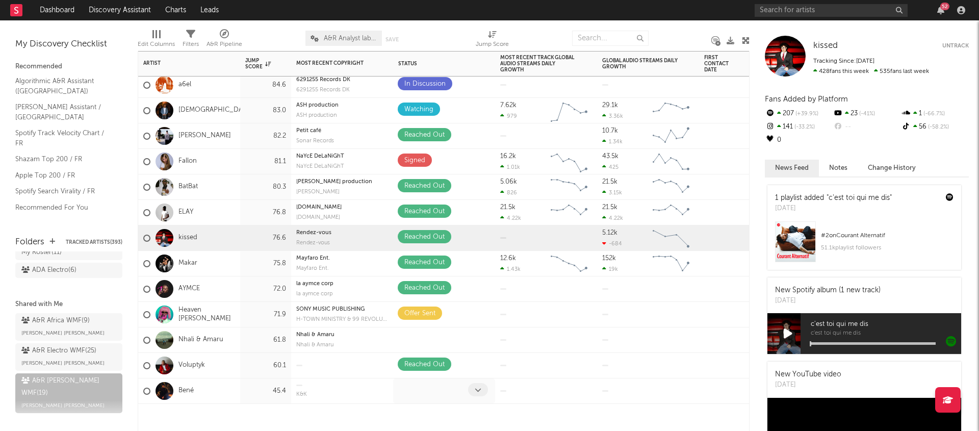
click at [481, 389] on icon at bounding box center [478, 390] width 7 height 7
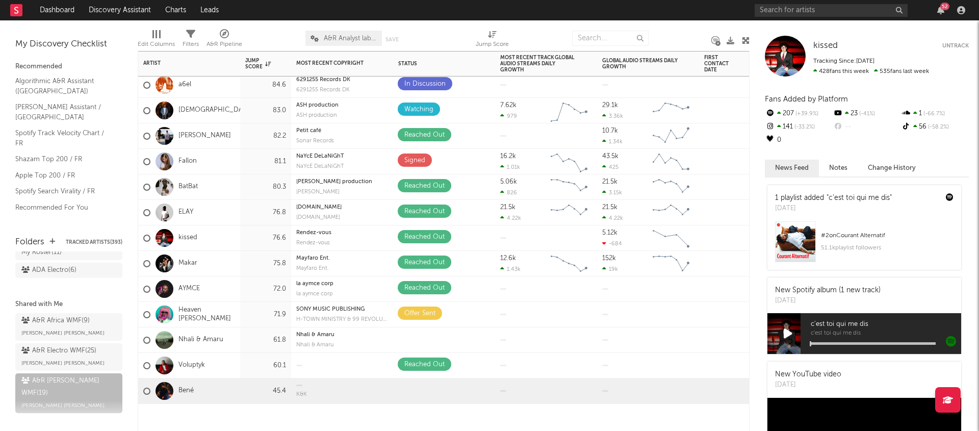
click at [496, 378] on div at bounding box center [546, 390] width 102 height 25
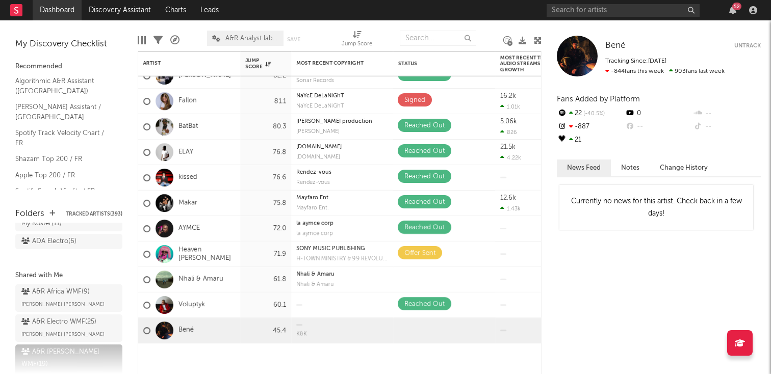
click at [49, 8] on link "Dashboard" at bounding box center [57, 10] width 49 height 20
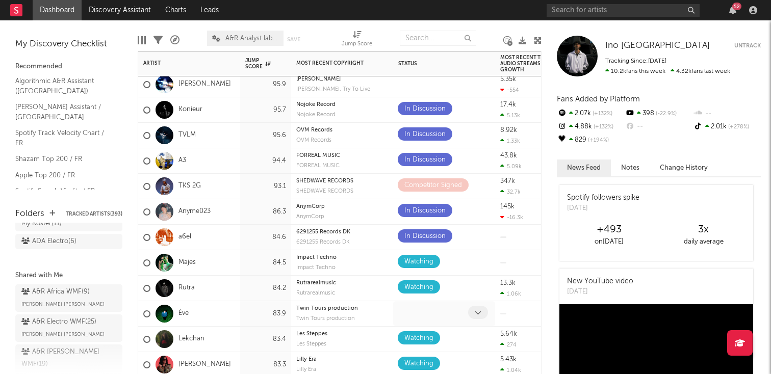
click at [479, 308] on span at bounding box center [478, 312] width 20 height 13
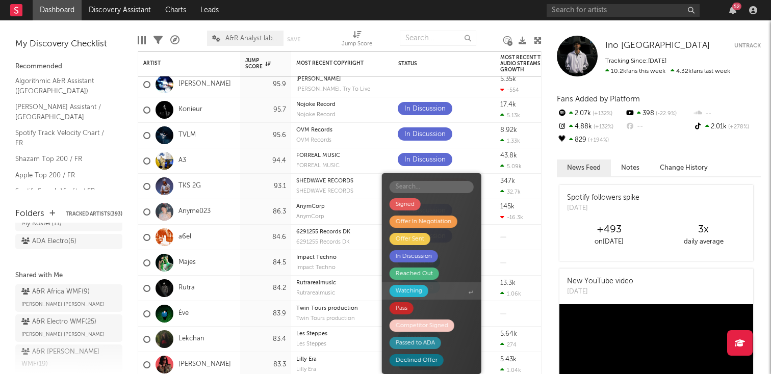
click at [442, 293] on span "Watching" at bounding box center [431, 291] width 99 height 17
